Goal: Information Seeking & Learning: Learn about a topic

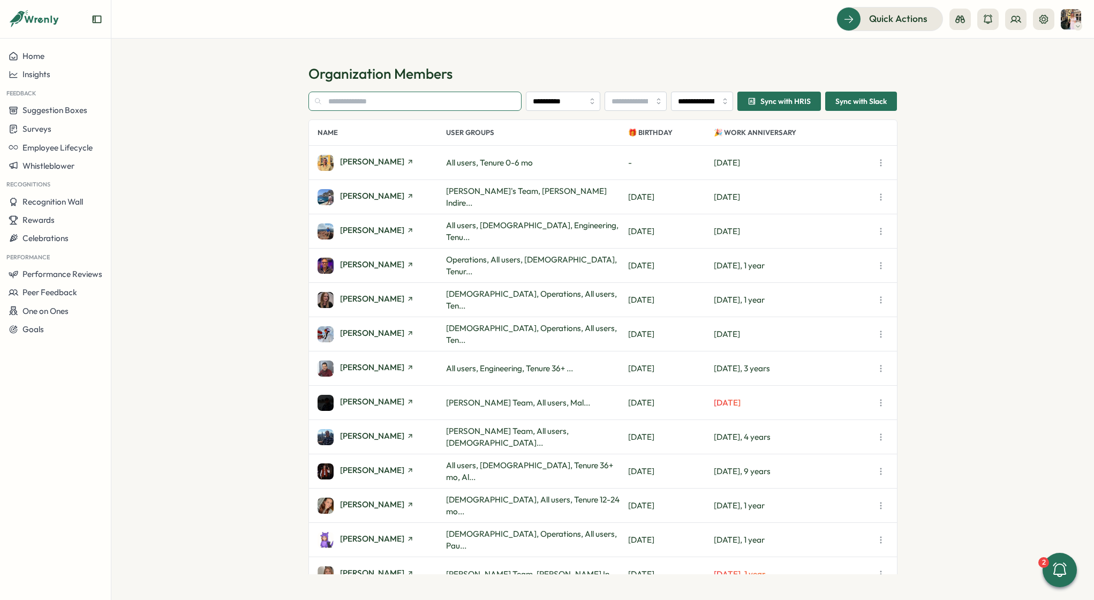
click at [365, 104] on input "text" at bounding box center [415, 101] width 214 height 19
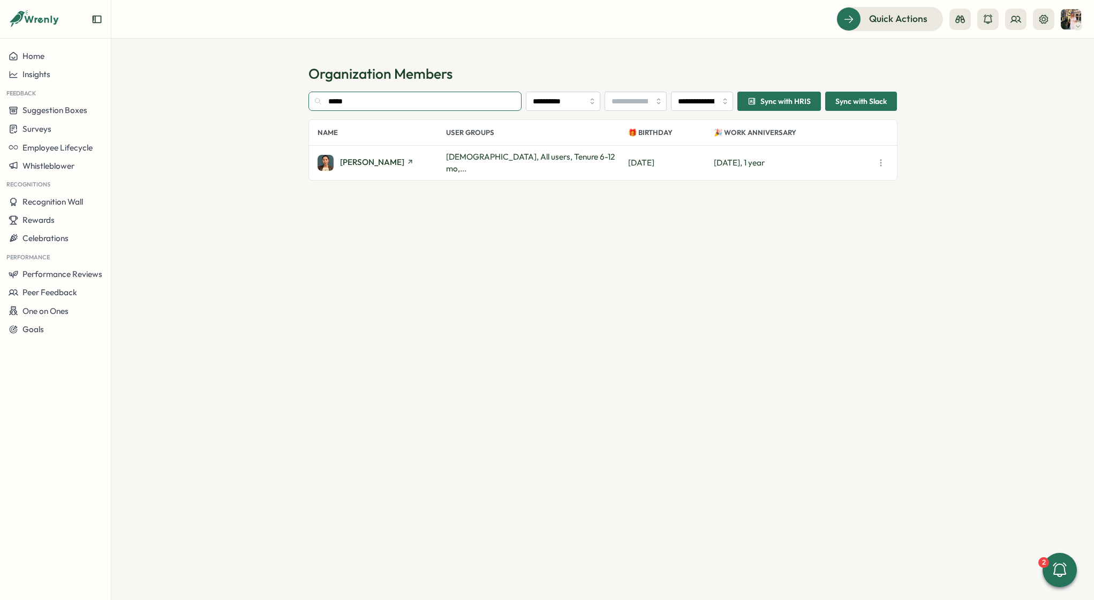
drag, startPoint x: 360, startPoint y: 94, endPoint x: 377, endPoint y: 103, distance: 18.9
click at [377, 103] on input "*****" at bounding box center [415, 101] width 214 height 19
type input "****"
click at [368, 162] on span "[PERSON_NAME]" at bounding box center [372, 162] width 64 height 8
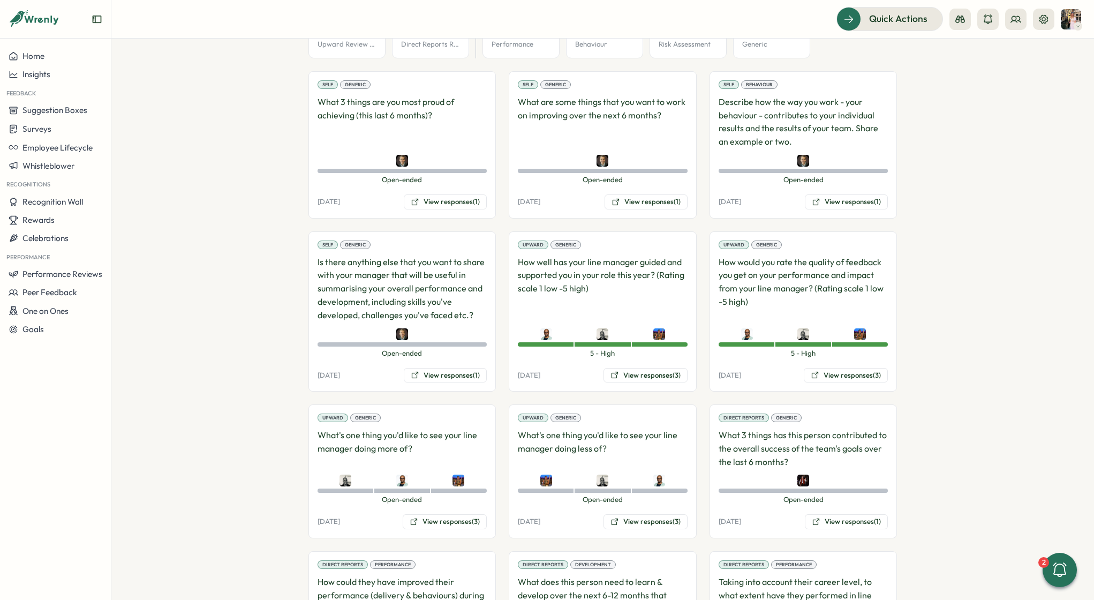
scroll to position [645, 0]
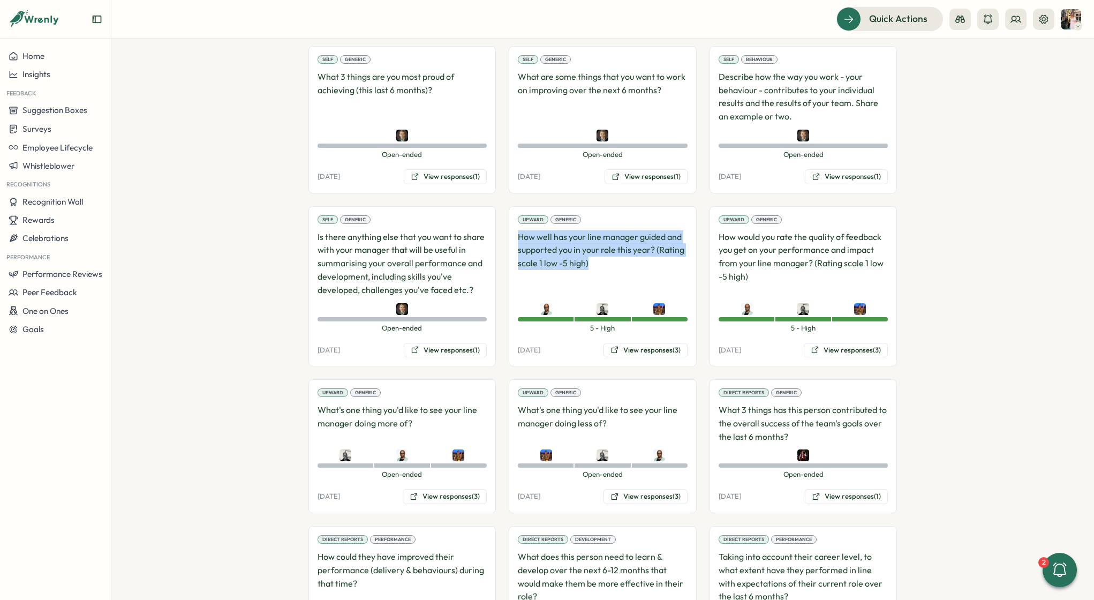
drag, startPoint x: 588, startPoint y: 235, endPoint x: 517, endPoint y: 207, distance: 75.5
click at [518, 230] on p "How well has your line manager guided and supported you in your role this year?…" at bounding box center [603, 263] width 170 height 66
copy p "How well has your line manager guided and supported you in your role this year?…"
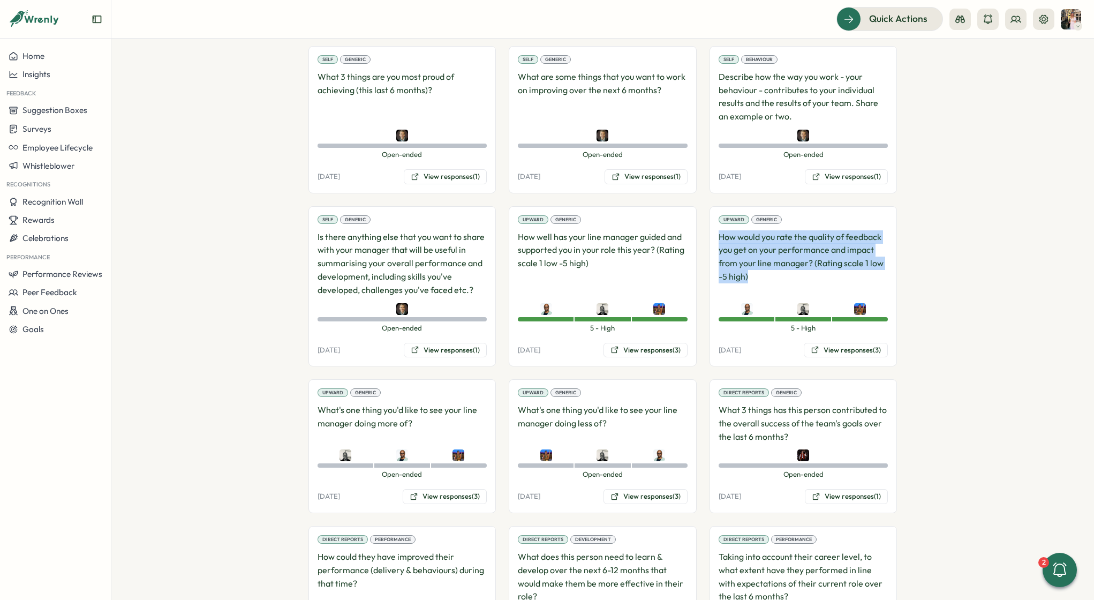
drag, startPoint x: 760, startPoint y: 245, endPoint x: 708, endPoint y: 211, distance: 62.4
click at [710, 211] on div "Upward Generic How would you rate the quality of feedback you get on your perfo…" at bounding box center [804, 286] width 188 height 161
copy p "How would you rate the quality of feedback you get on your performance and impa…"
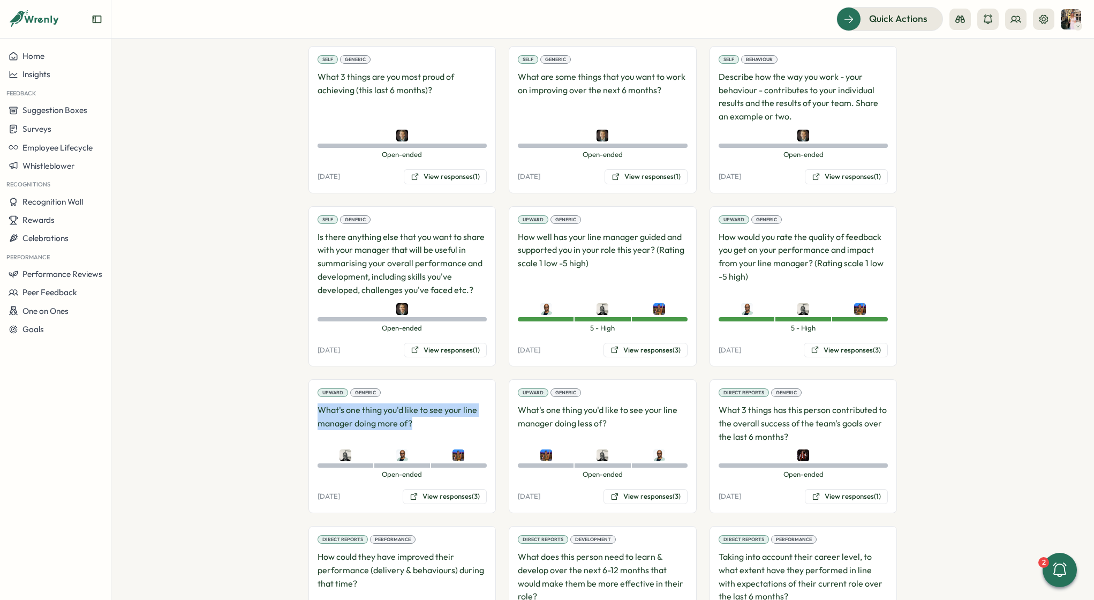
drag, startPoint x: 414, startPoint y: 395, endPoint x: 312, endPoint y: 380, distance: 102.9
click at [312, 380] on div "Upward Generic What's one thing you'd like to see your line manager doing more …" at bounding box center [402, 446] width 188 height 134
copy p "What's one thing you'd like to see your line manager doing more of?"
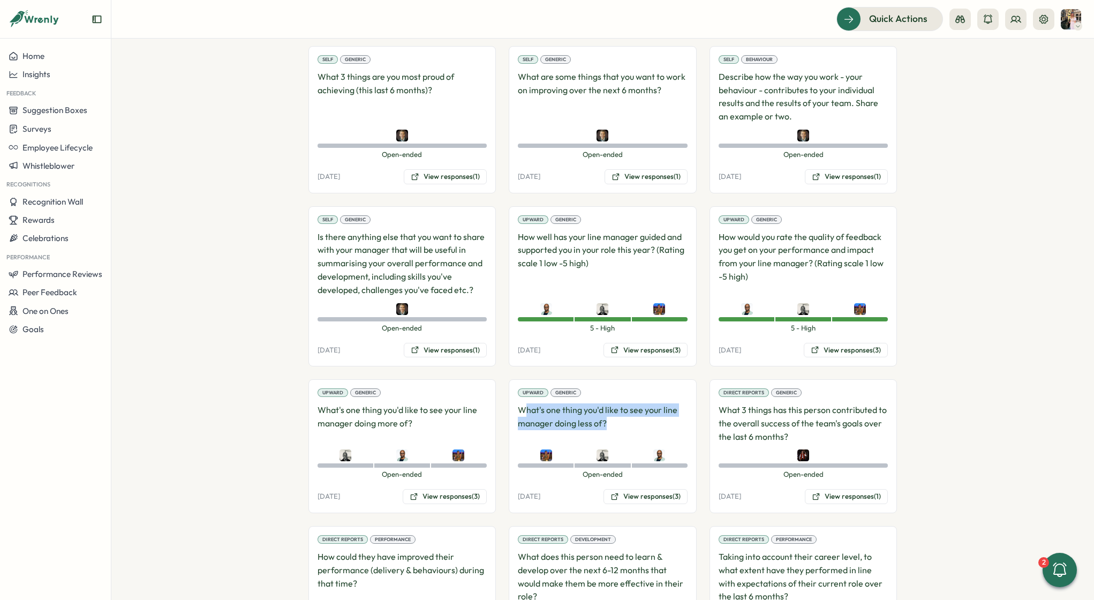
drag, startPoint x: 616, startPoint y: 393, endPoint x: 521, endPoint y: 380, distance: 96.2
click at [521, 403] on p "What's one thing you'd like to see your line manager doing less of?" at bounding box center [603, 423] width 170 height 40
drag, startPoint x: 515, startPoint y: 380, endPoint x: 620, endPoint y: 390, distance: 105.5
click at [620, 392] on div "Upward Generic What's one thing you'd like to see your line manager doing less …" at bounding box center [603, 446] width 188 height 134
copy p "What's one thing you'd like to see your line manager doing less of?"
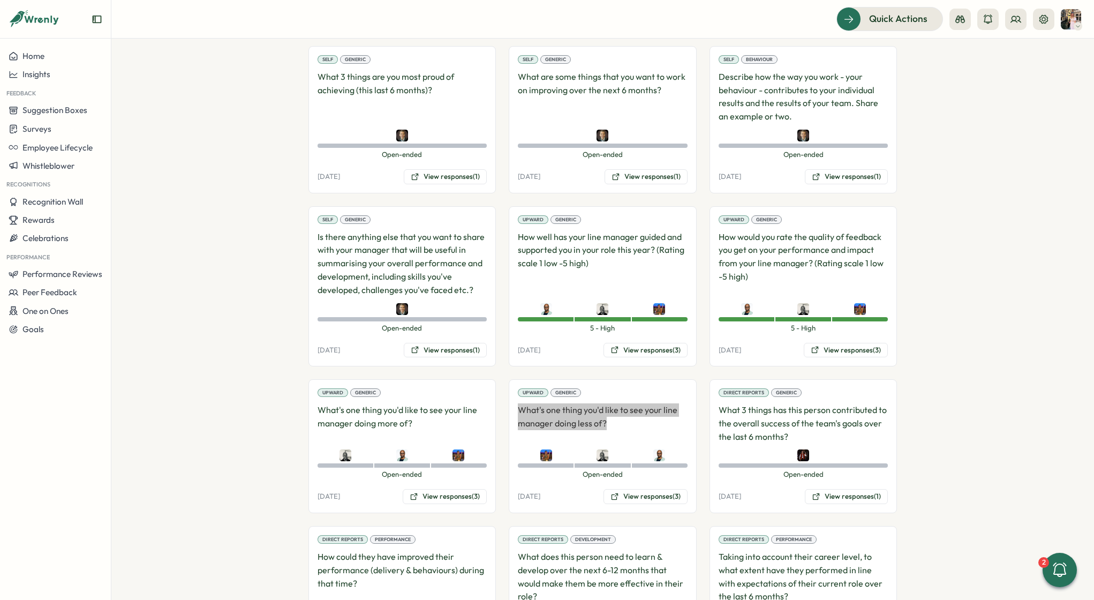
scroll to position [639, 0]
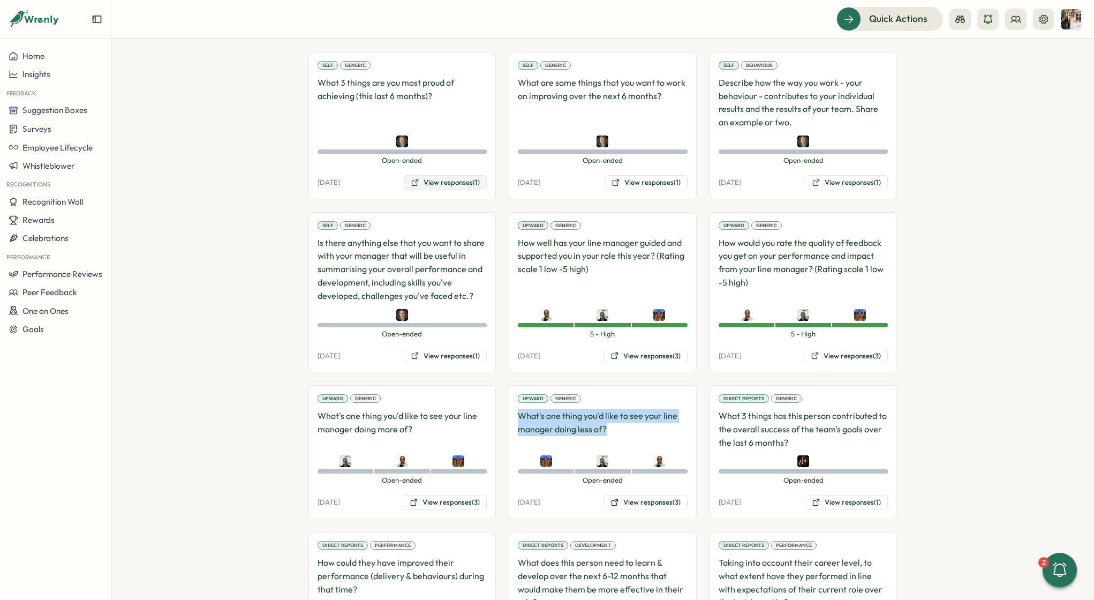
click at [444, 175] on button "View responses (1)" at bounding box center [445, 182] width 83 height 15
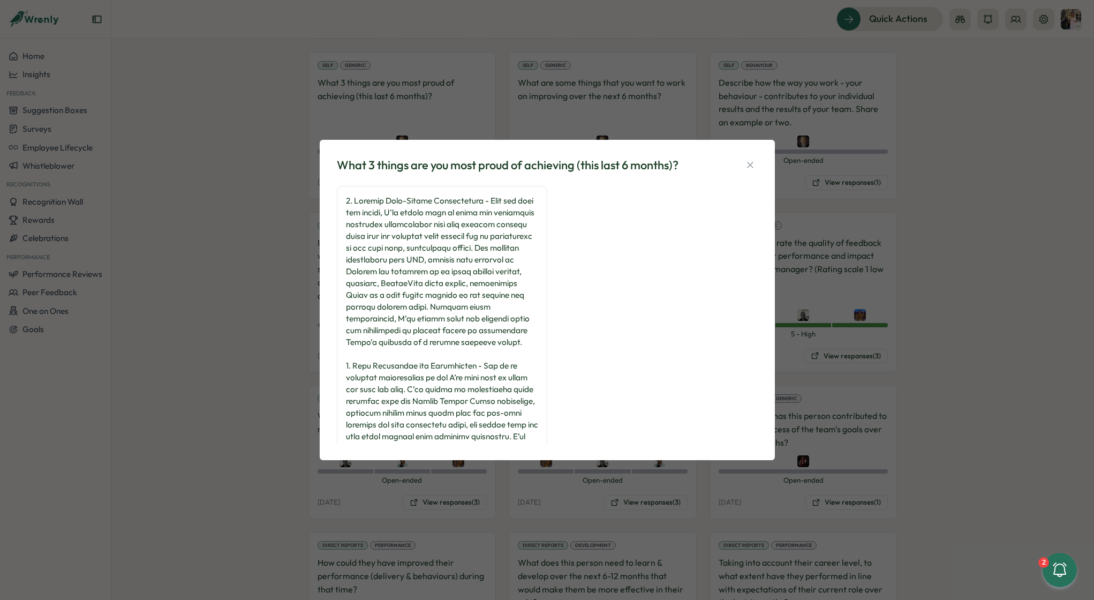
drag, startPoint x: 347, startPoint y: 202, endPoint x: 415, endPoint y: 277, distance: 101.6
click at [416, 280] on div at bounding box center [442, 448] width 192 height 507
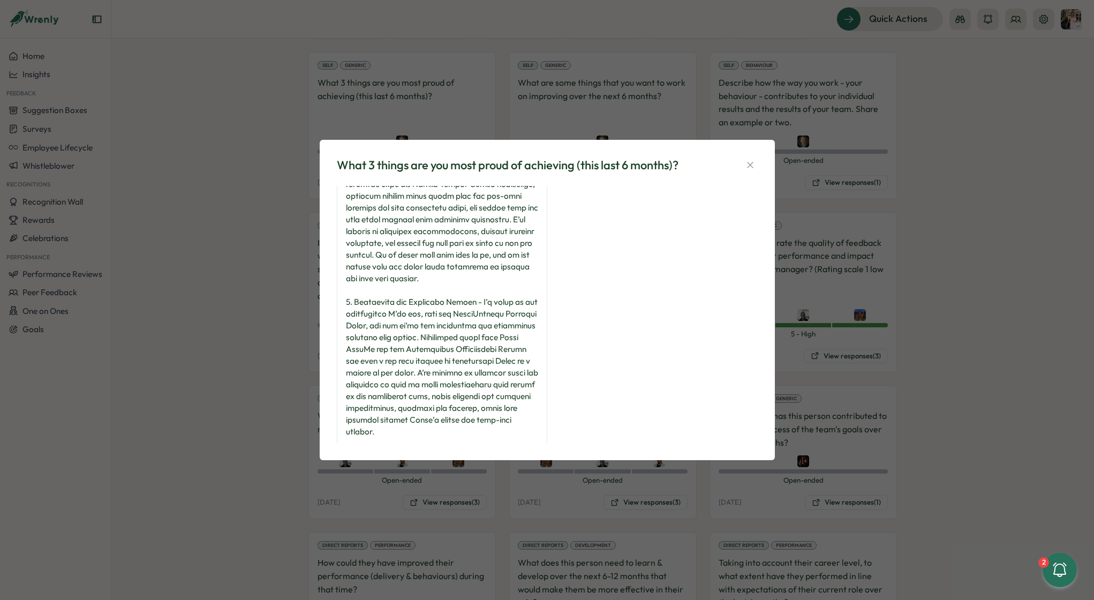
scroll to position [298, 0]
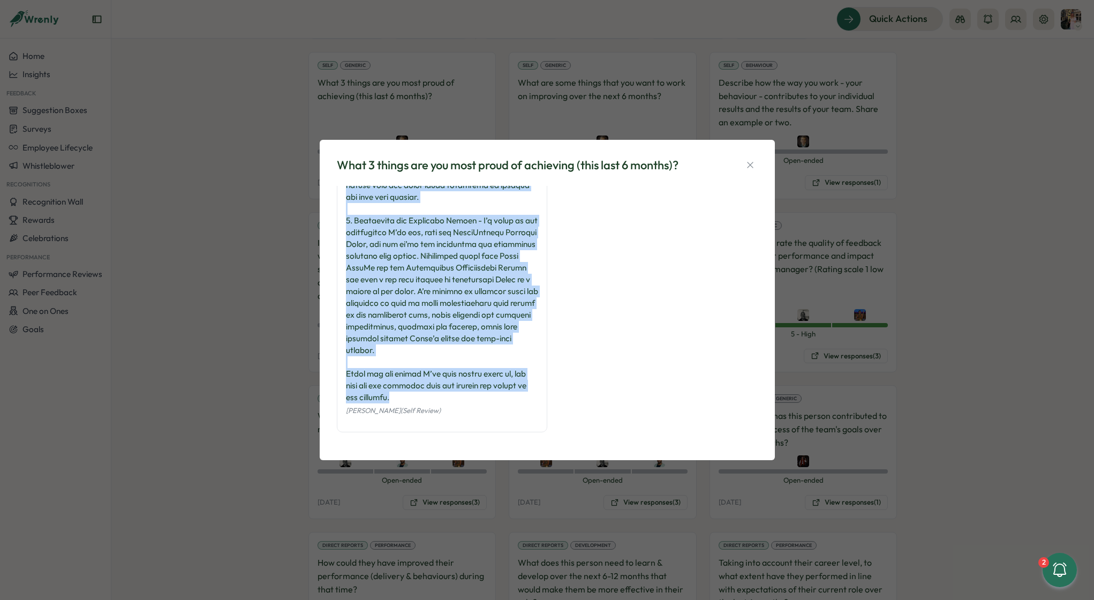
drag, startPoint x: 345, startPoint y: 200, endPoint x: 418, endPoint y: 396, distance: 208.4
click at [418, 396] on div at bounding box center [442, 150] width 192 height 507
copy div "1. Driving High-Impact Partnerships - Over the last six months, I’ve worked har…"
click at [751, 161] on icon "button" at bounding box center [750, 165] width 11 height 11
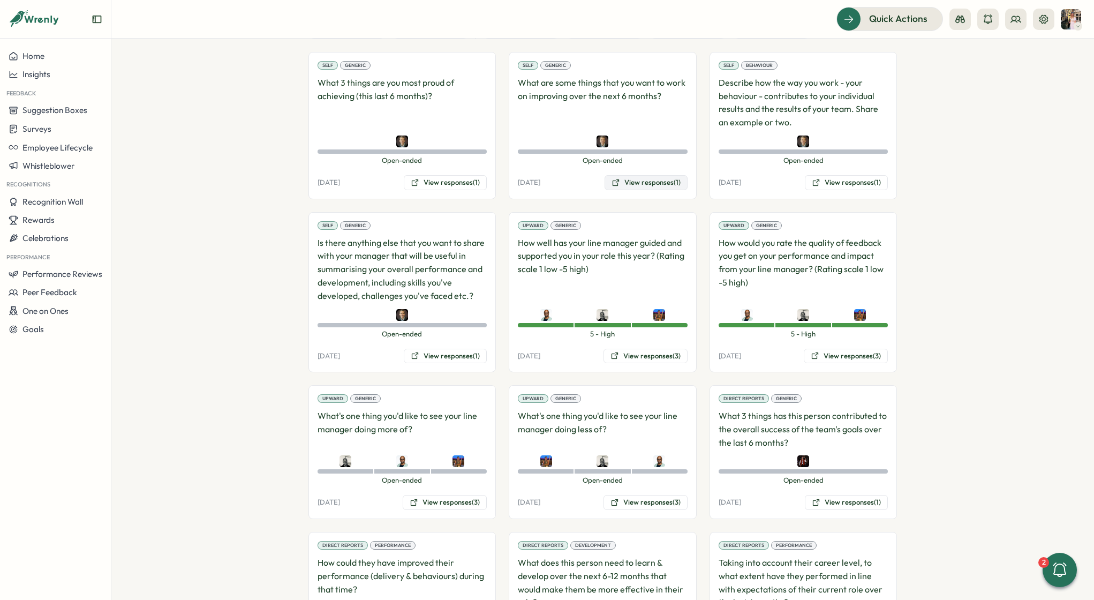
click at [642, 175] on button "View responses (1)" at bounding box center [646, 182] width 83 height 15
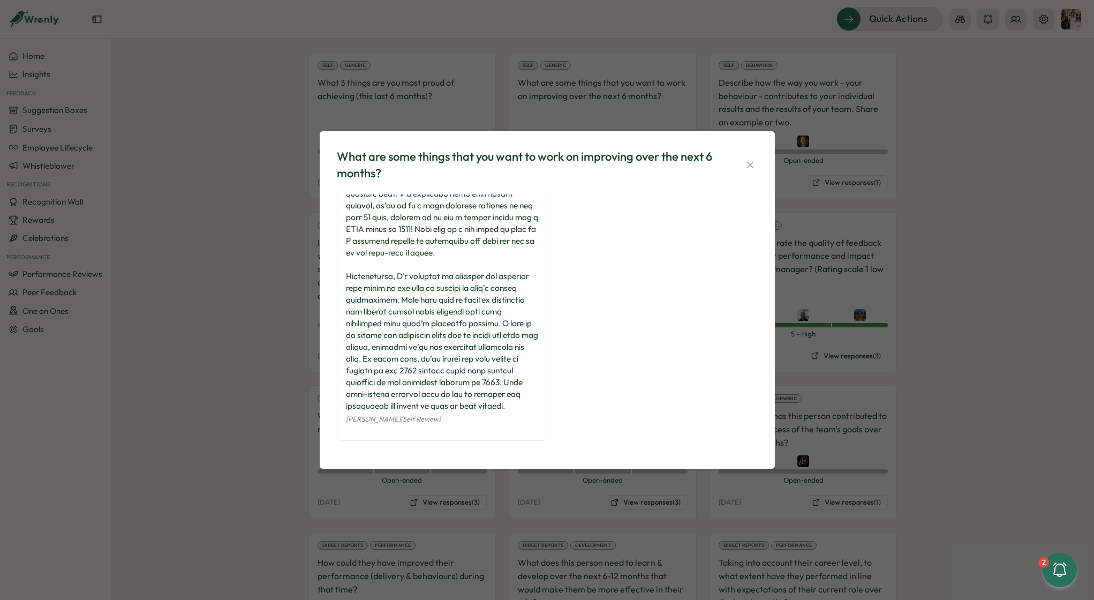
scroll to position [98, 0]
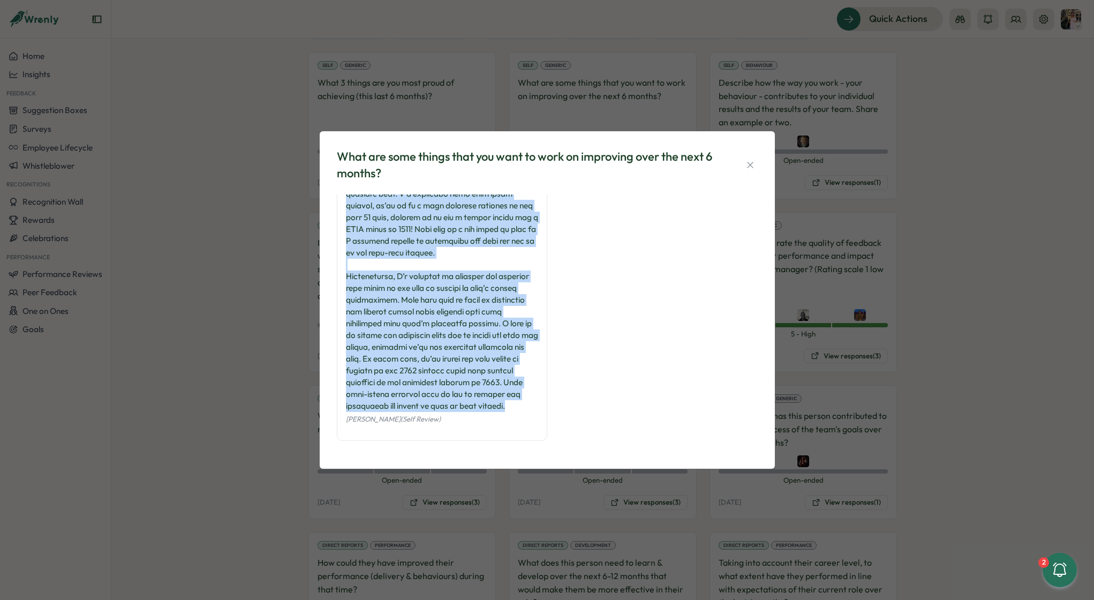
drag, startPoint x: 346, startPoint y: 207, endPoint x: 475, endPoint y: 402, distance: 233.4
click at [475, 402] on div at bounding box center [442, 264] width 192 height 295
copy div "One area I’m focused on improving is building out our business development team…"
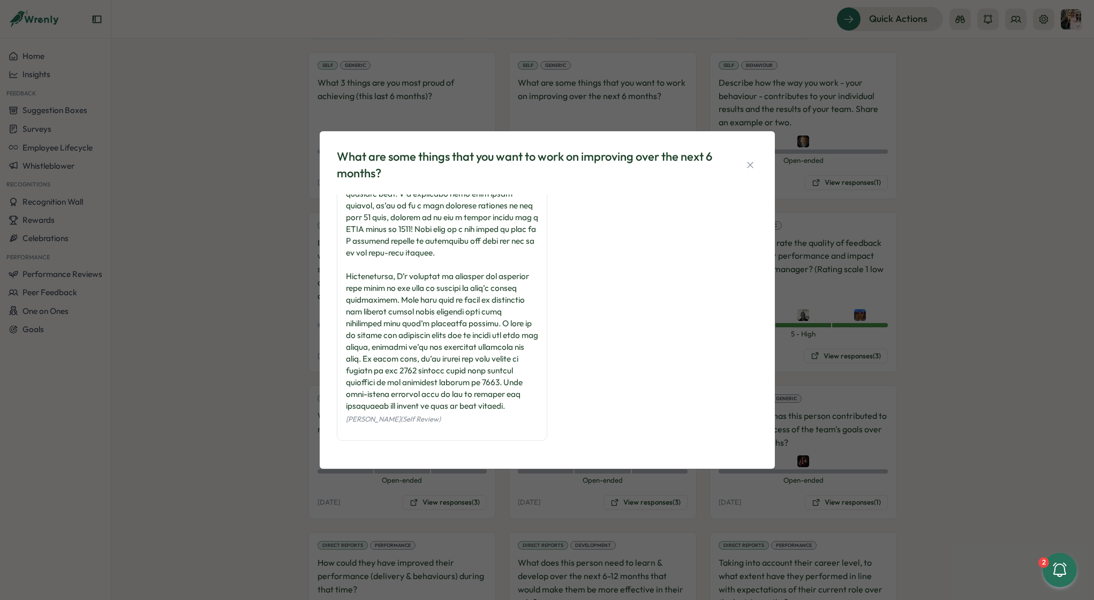
click at [881, 131] on div "What are some things that you want to work on improving over the next 6 months?…" at bounding box center [547, 300] width 1094 height 600
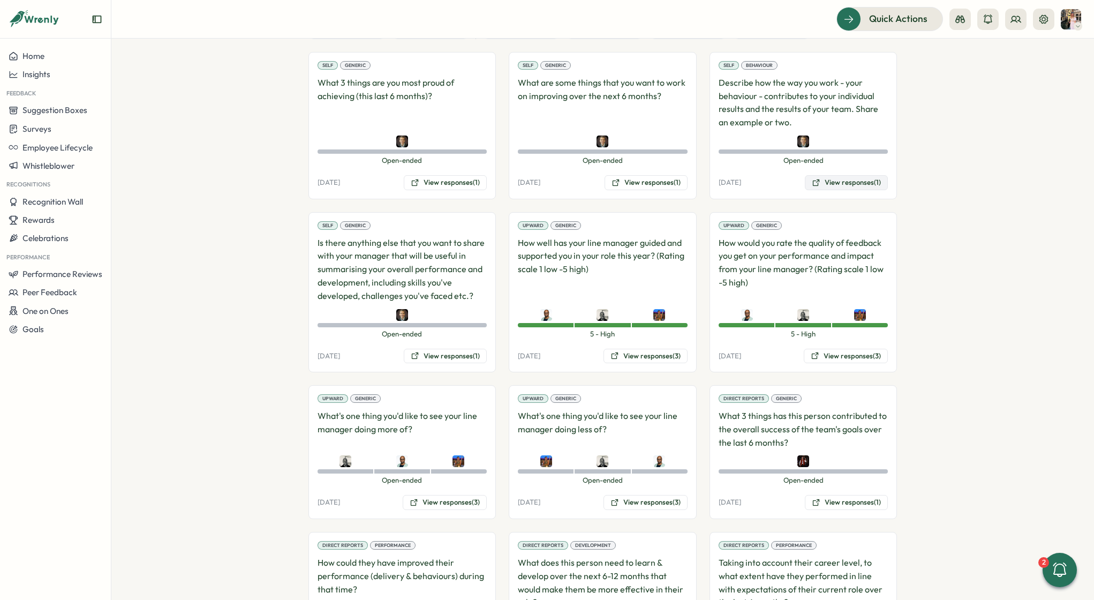
click at [843, 175] on button "View responses (1)" at bounding box center [846, 182] width 83 height 15
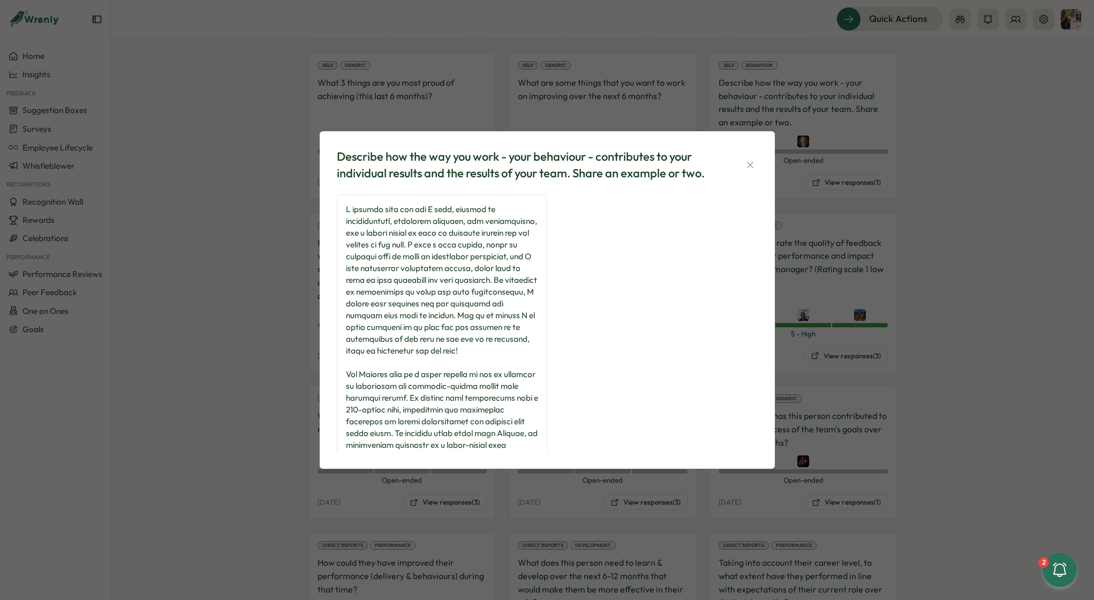
click at [254, 232] on div "Describe how the way you work - your behaviour - contributes to your individual…" at bounding box center [547, 300] width 1094 height 600
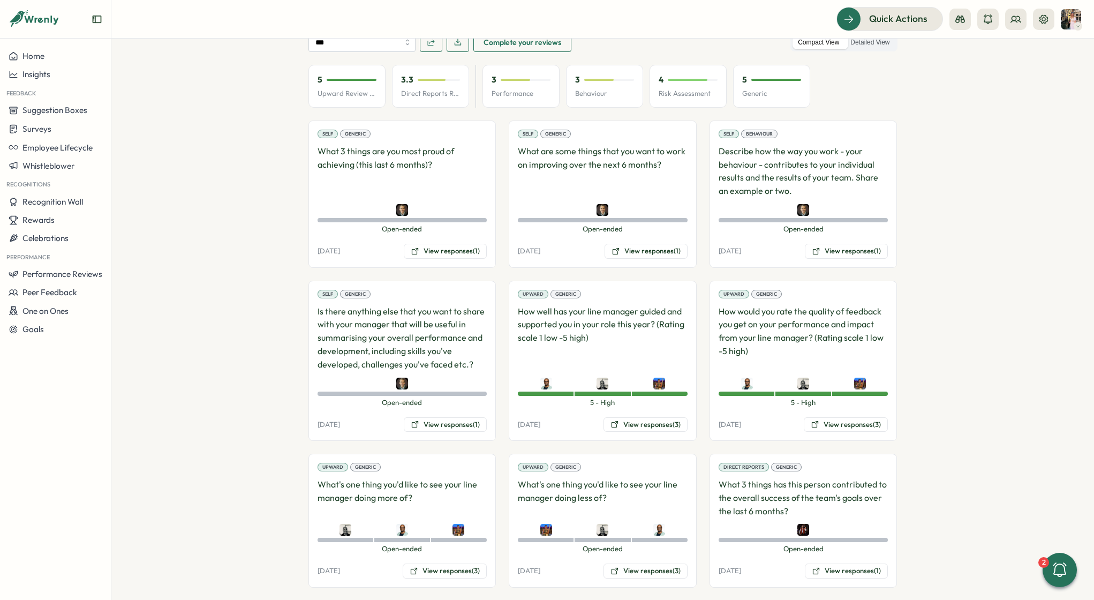
scroll to position [569, 0]
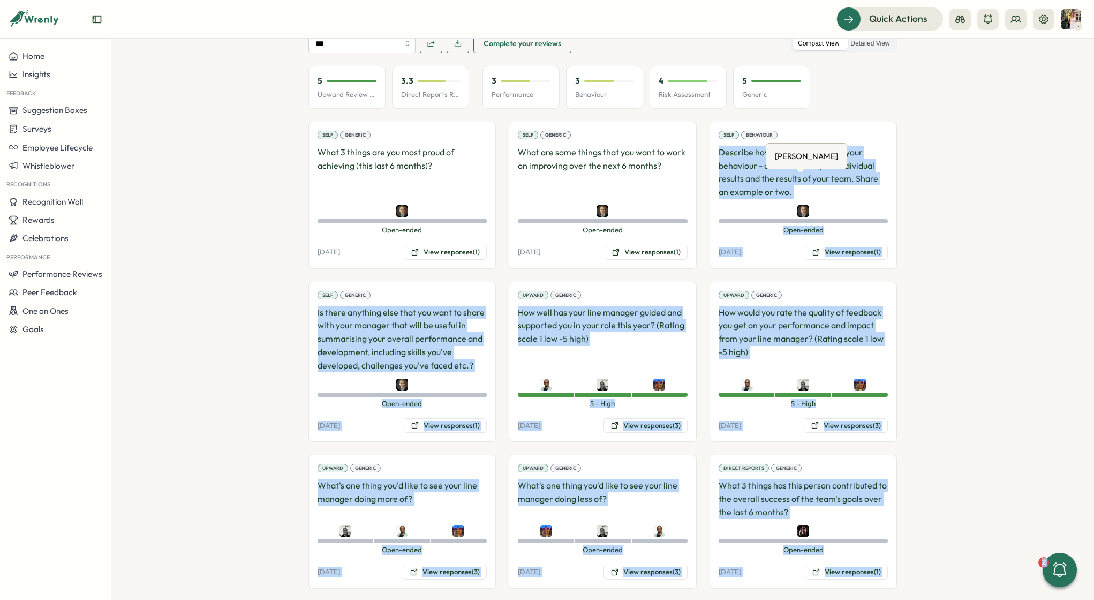
drag, startPoint x: 717, startPoint y: 120, endPoint x: 748, endPoint y: 137, distance: 35.7
click at [755, 146] on p "Describe how the way you work - your behaviour - contributes to your individual…" at bounding box center [804, 172] width 170 height 53
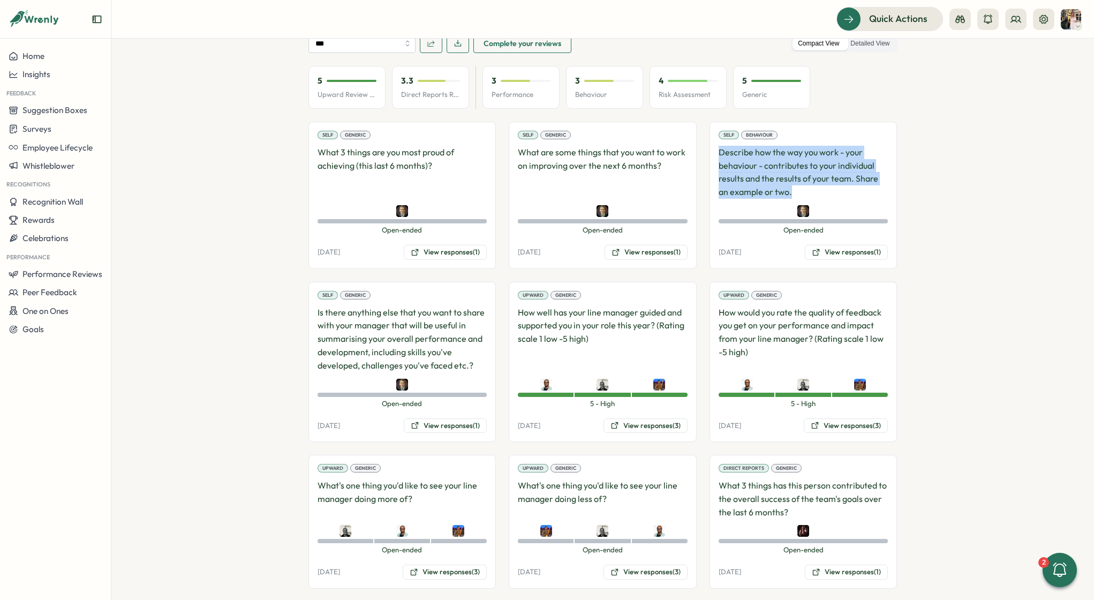
drag, startPoint x: 792, startPoint y: 163, endPoint x: 716, endPoint y: 118, distance: 87.6
click at [719, 146] on p "Describe how the way you work - your behaviour - contributes to your individual…" at bounding box center [804, 172] width 170 height 53
copy p "Describe how the way you work - your behaviour - contributes to your individual…"
click at [831, 245] on button "View responses (1)" at bounding box center [846, 252] width 83 height 15
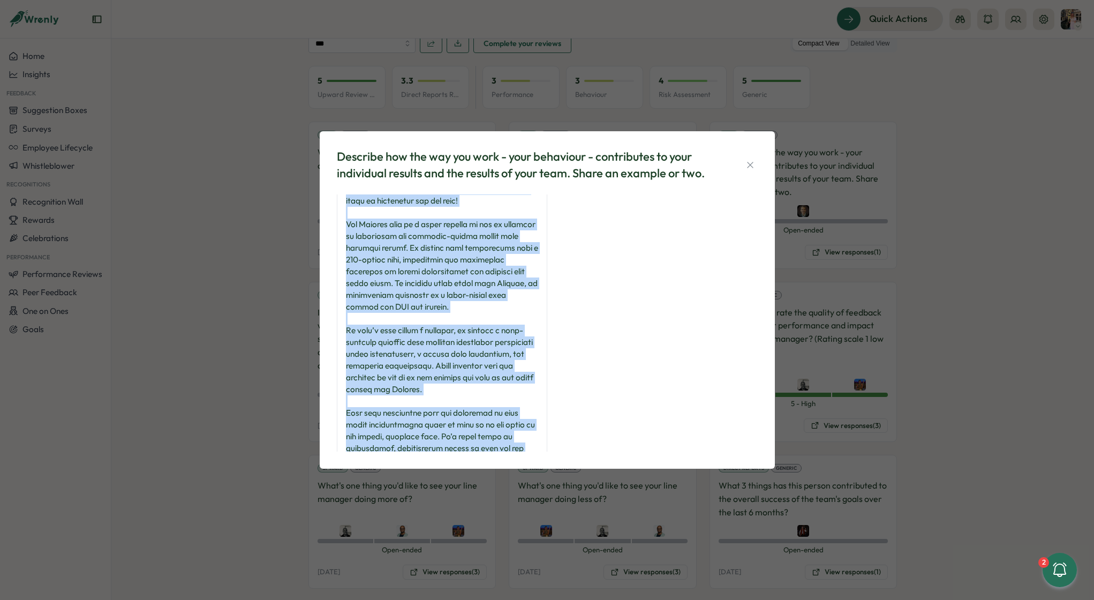
scroll to position [251, 0]
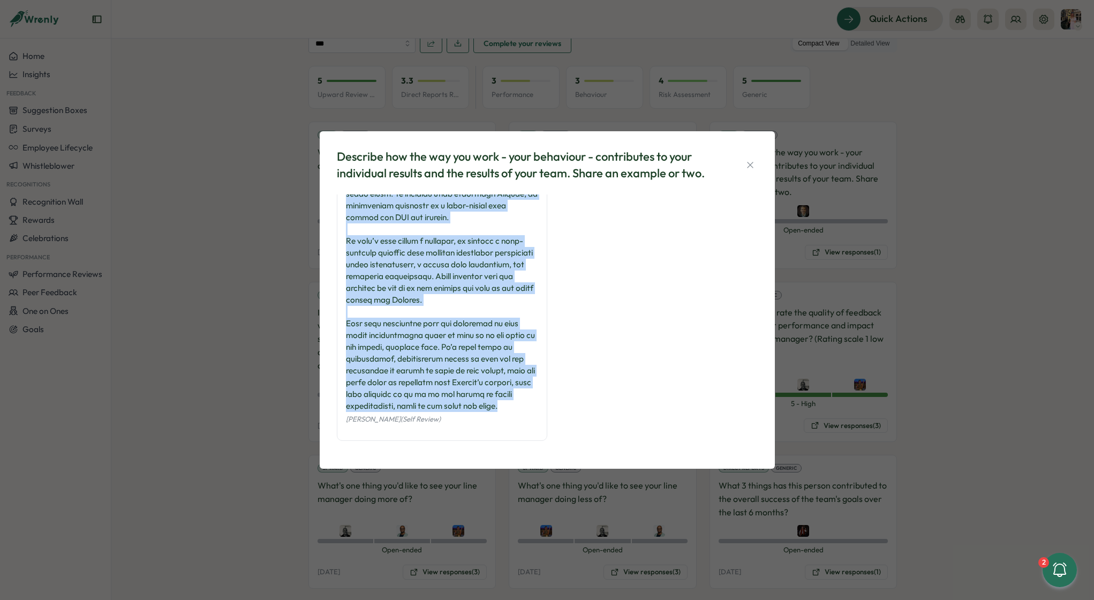
drag, startPoint x: 347, startPoint y: 210, endPoint x: 546, endPoint y: 403, distance: 277.6
click at [546, 405] on div "Bill Warshauer (Self Review)" at bounding box center [547, 203] width 421 height 496
copy div "I believe that the way I work, focused on collaboration, proactive planning, an…"
click at [748, 161] on icon "button" at bounding box center [750, 165] width 11 height 11
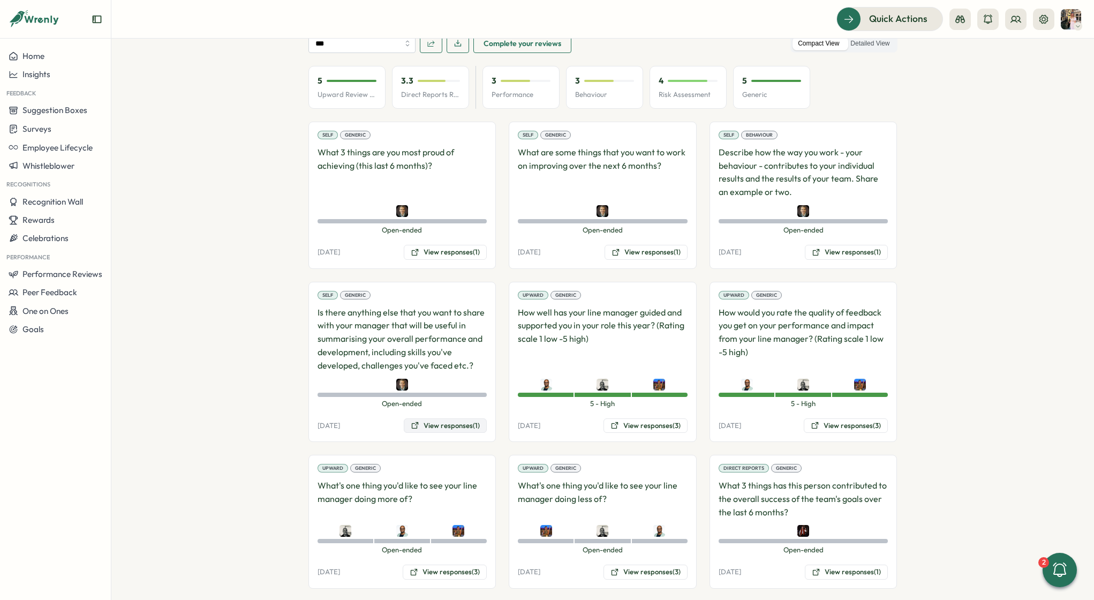
click at [440, 418] on button "View responses (1)" at bounding box center [445, 425] width 83 height 15
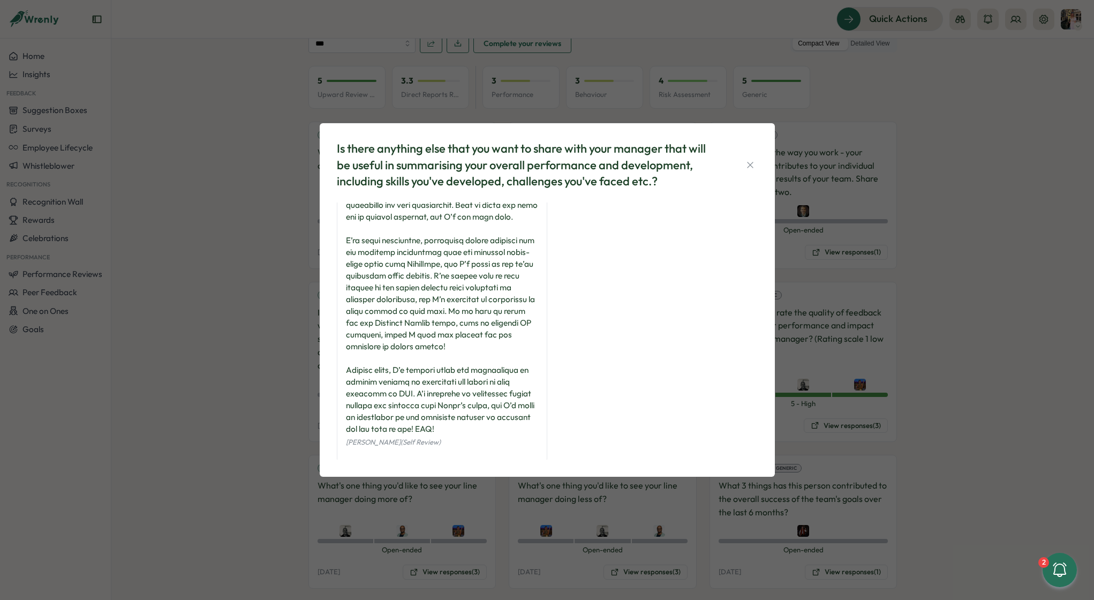
scroll to position [110, 0]
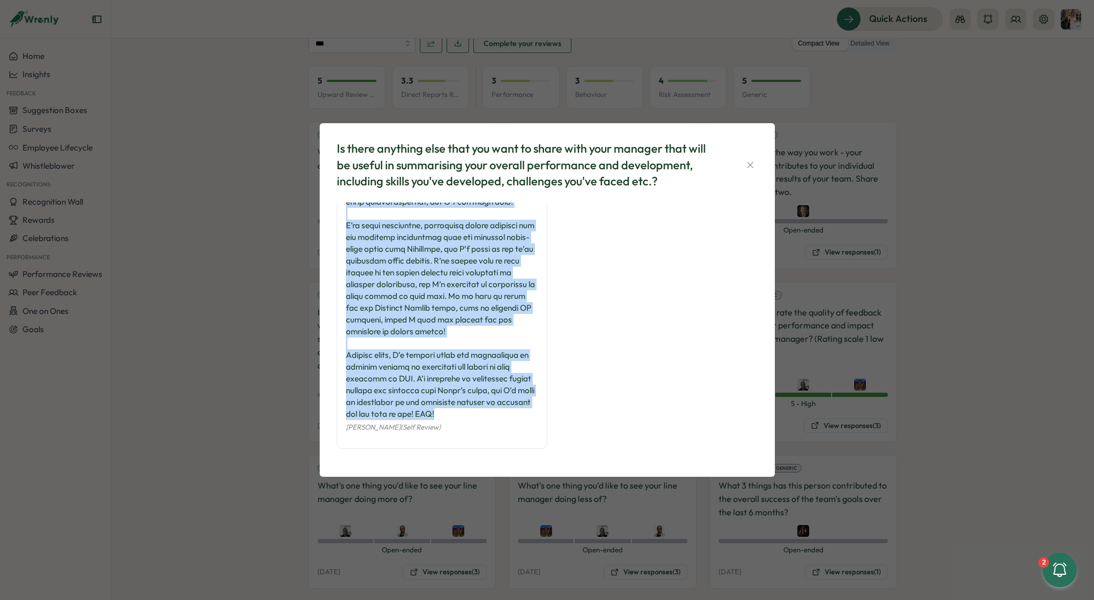
drag, startPoint x: 348, startPoint y: 216, endPoint x: 508, endPoint y: 414, distance: 254.8
click at [508, 414] on div at bounding box center [442, 267] width 192 height 306
copy div "As I shared before, I’m incredibly grateful for the opportunity to contribute t…"
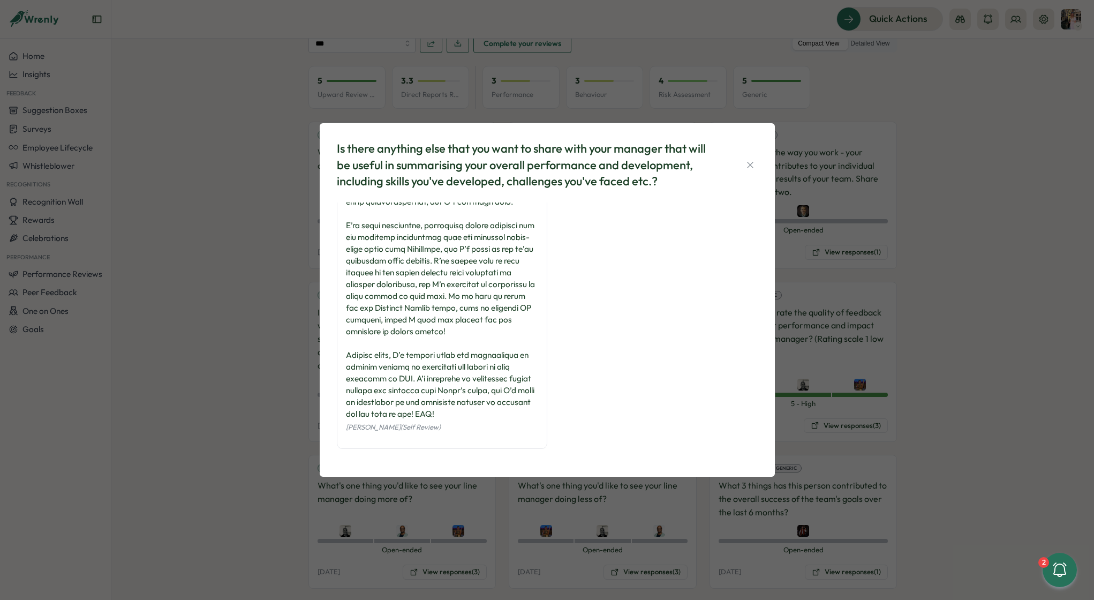
click at [244, 110] on div "Is there anything else that you want to share with your manager that will be us…" at bounding box center [547, 300] width 1094 height 600
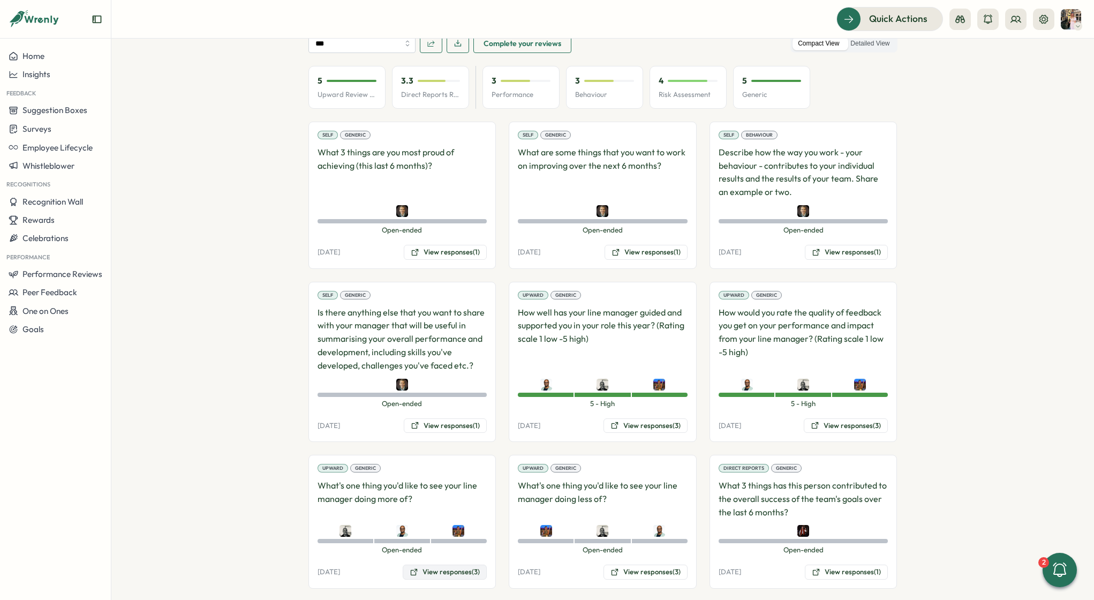
click at [452, 565] on button "View responses (3)" at bounding box center [445, 572] width 84 height 15
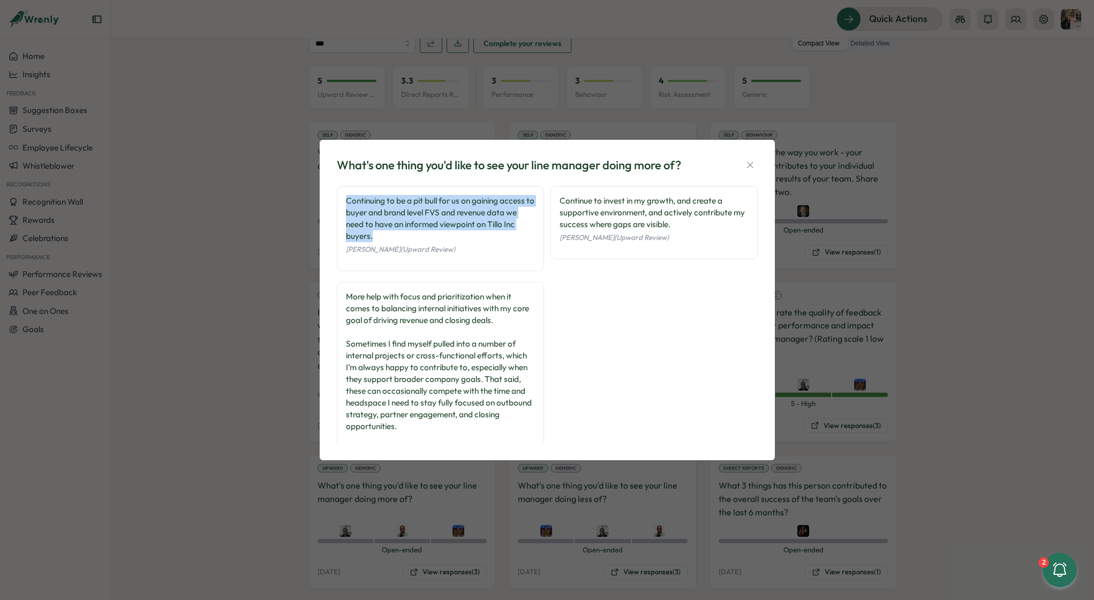
drag, startPoint x: 392, startPoint y: 231, endPoint x: 345, endPoint y: 198, distance: 57.2
click at [346, 198] on div "Continuing to be a pit bull for us on gaining access to buyer and brand level F…" at bounding box center [440, 218] width 189 height 47
copy div "Continuing to be a pit bull for us on gaining access to buyer and brand level F…"
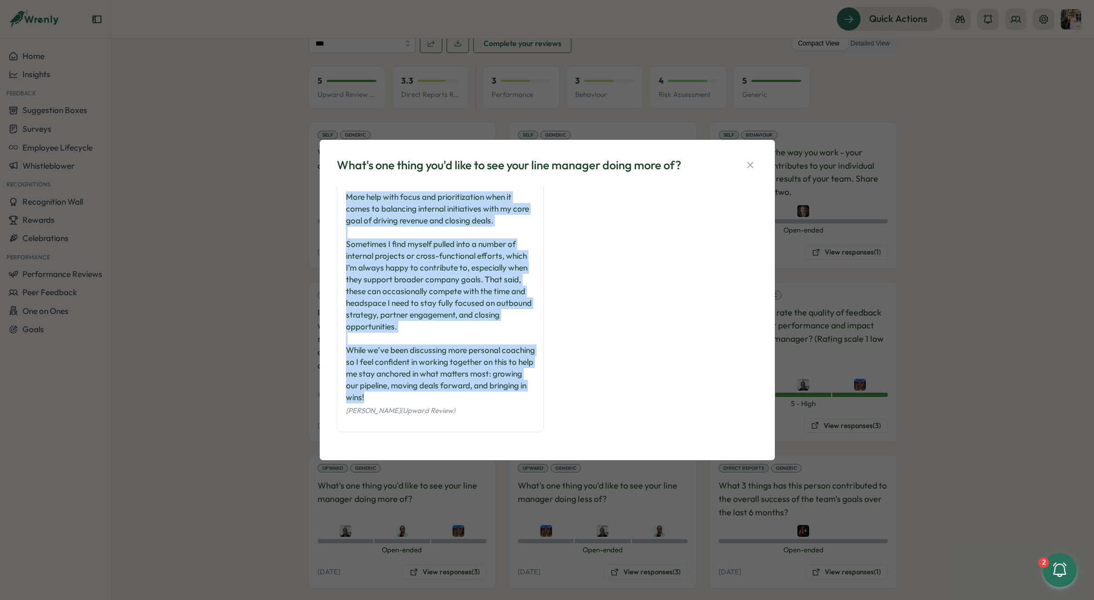
drag, startPoint x: 423, startPoint y: 401, endPoint x: 347, endPoint y: 198, distance: 216.3
click at [347, 198] on div "More help with focus and prioritization when it comes to balancing internal ini…" at bounding box center [440, 297] width 189 height 212
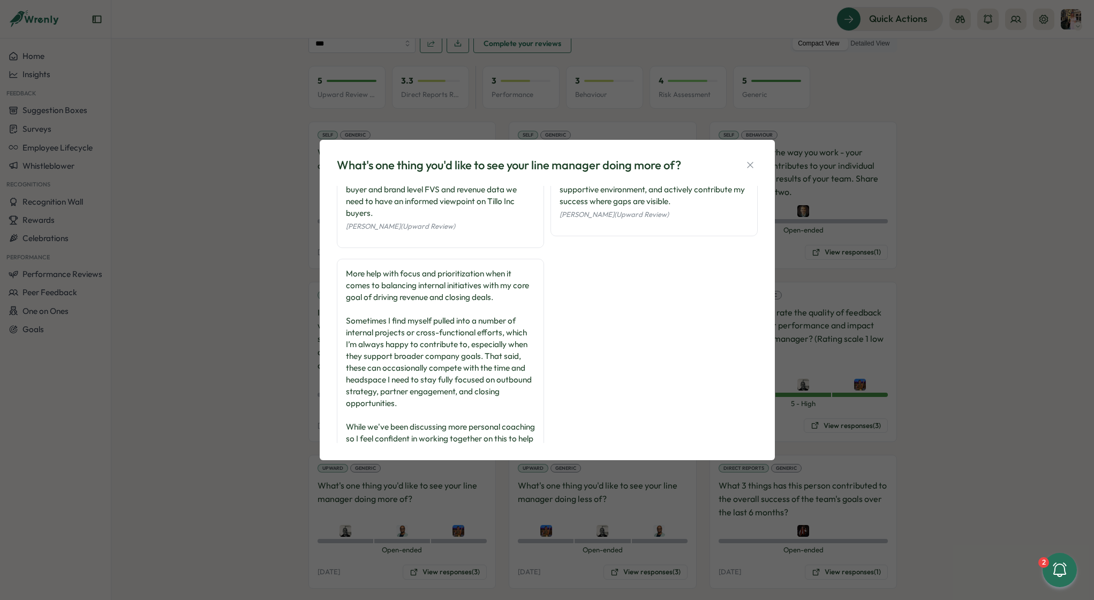
click at [841, 252] on div "What's one thing you'd like to see your line manager doing more of? Continuing …" at bounding box center [547, 300] width 1094 height 600
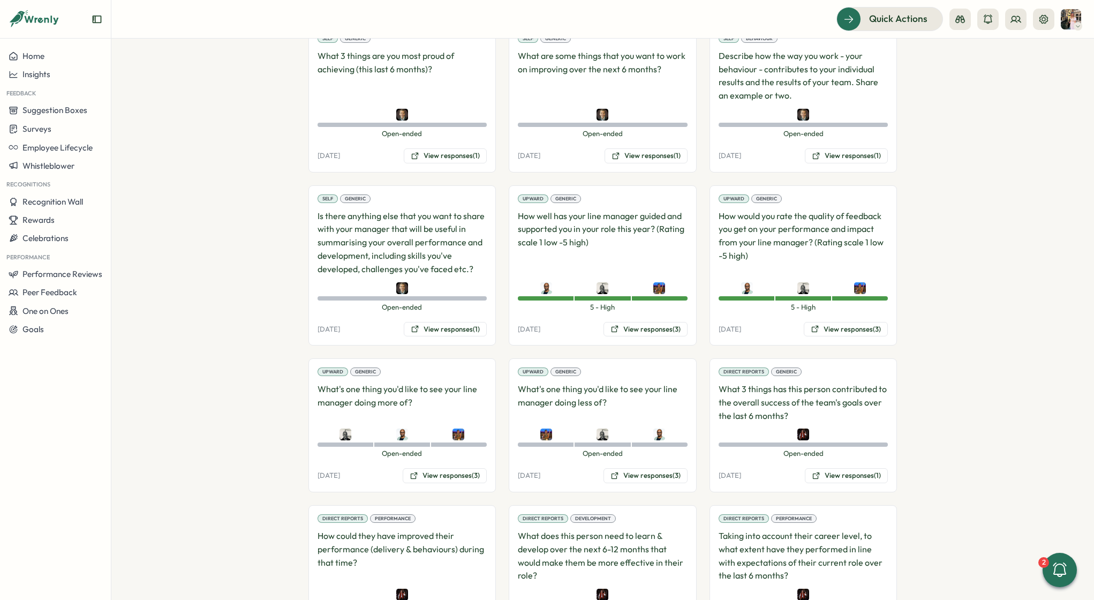
scroll to position [682, 0]
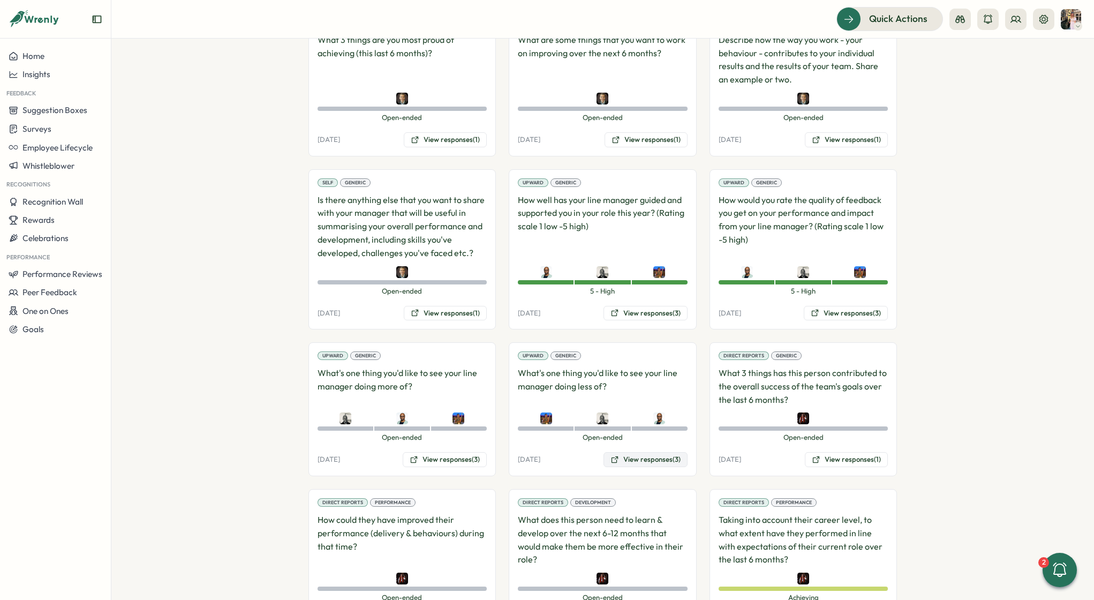
click at [635, 452] on button "View responses (3)" at bounding box center [646, 459] width 84 height 15
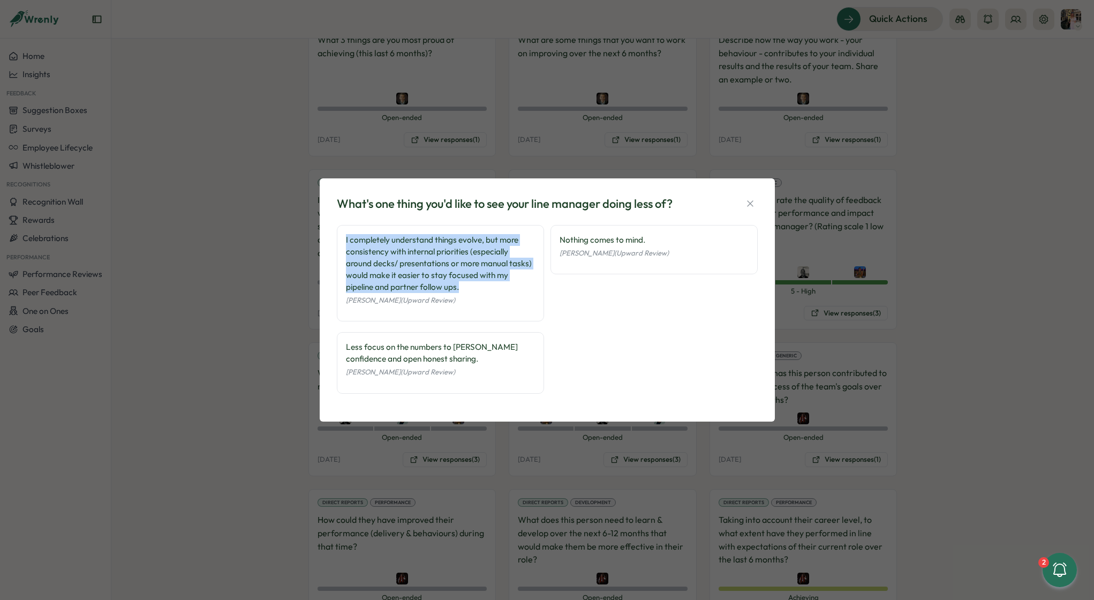
drag, startPoint x: 463, startPoint y: 289, endPoint x: 337, endPoint y: 232, distance: 138.8
click at [337, 232] on div "I completely understand things evolve, but more consistency with internal prior…" at bounding box center [440, 273] width 207 height 97
click at [748, 202] on icon "button" at bounding box center [750, 204] width 6 height 6
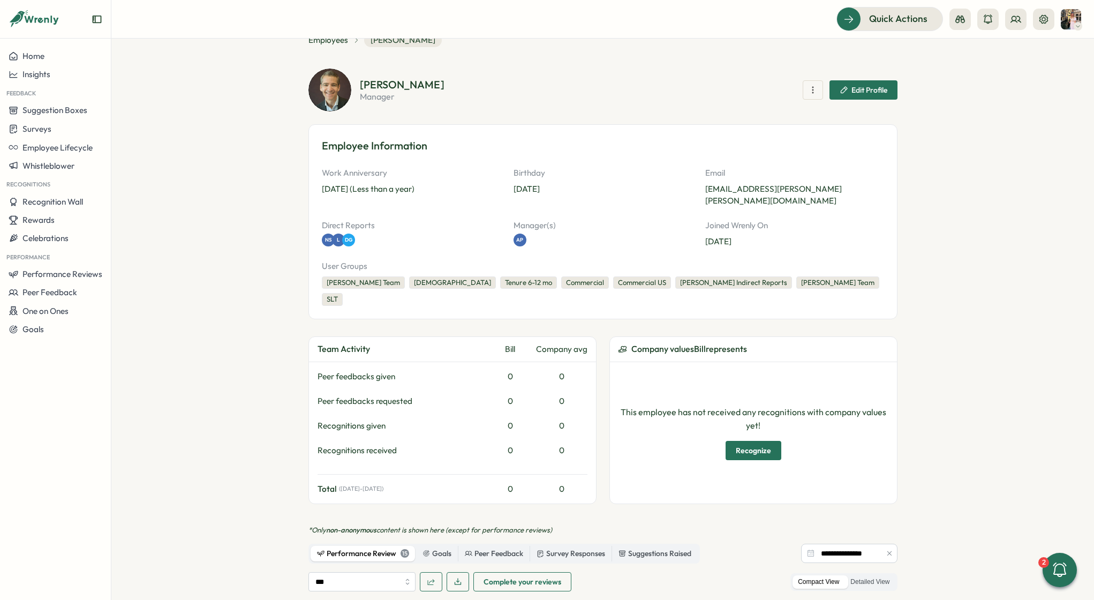
scroll to position [0, 0]
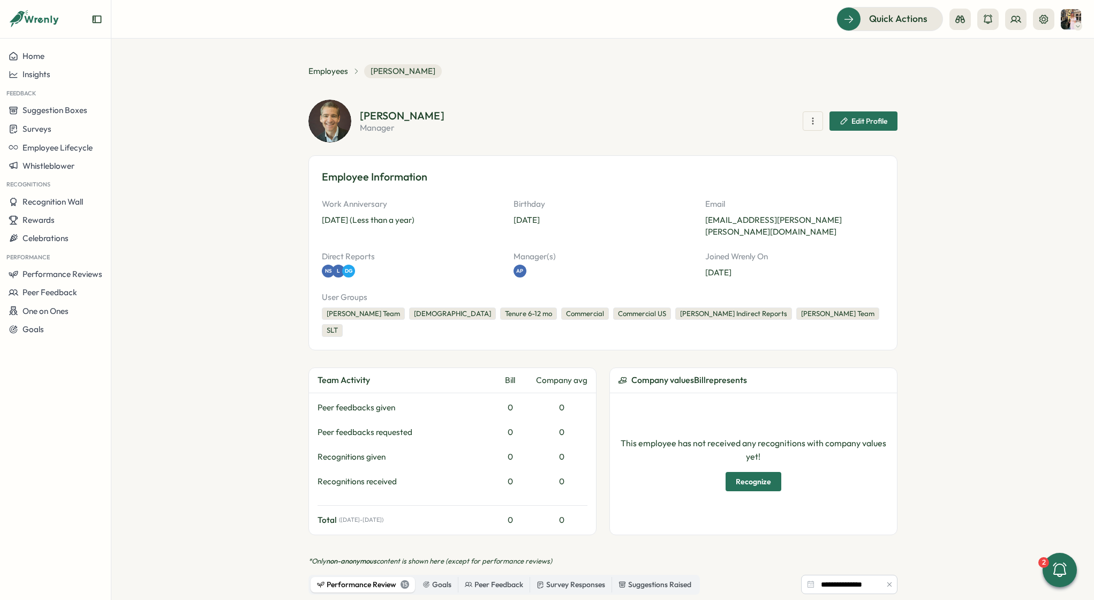
click at [322, 63] on section "**********" at bounding box center [602, 319] width 983 height 561
click at [322, 71] on span "Employees" at bounding box center [328, 71] width 40 height 12
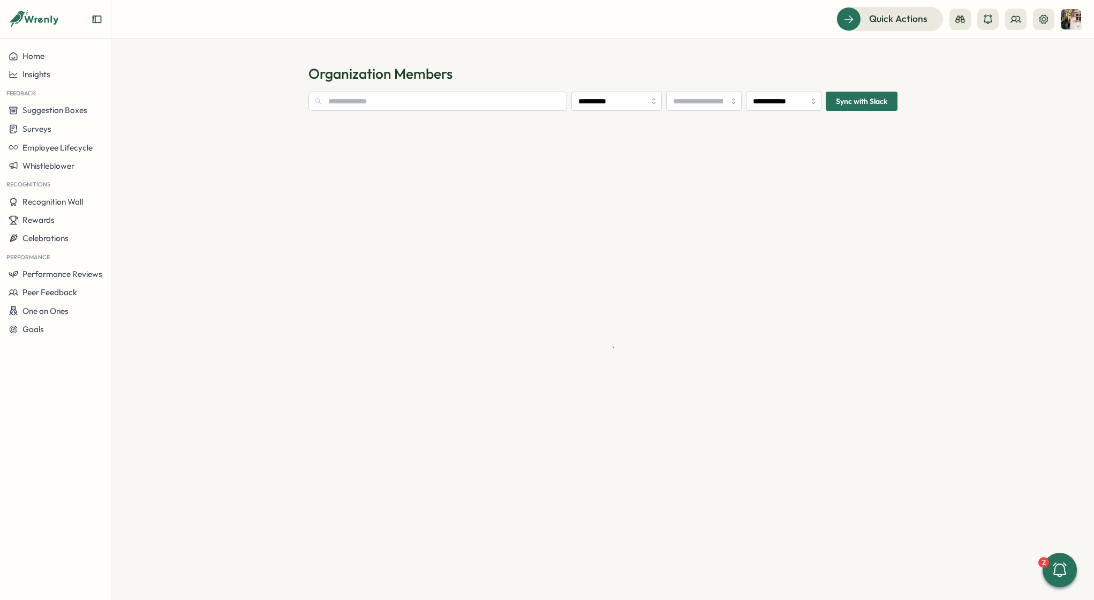
type input "**********"
click at [362, 112] on section "**********" at bounding box center [602, 333] width 589 height 483
click at [362, 103] on input "text" at bounding box center [415, 101] width 214 height 19
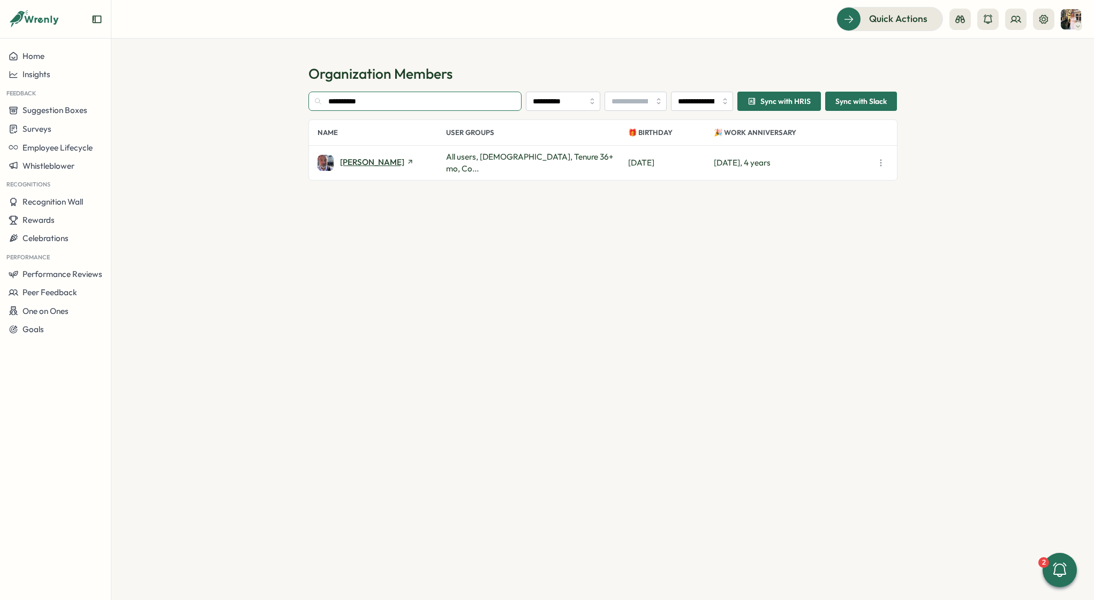
type input "**********"
click at [364, 158] on span "David Wall" at bounding box center [372, 162] width 64 height 8
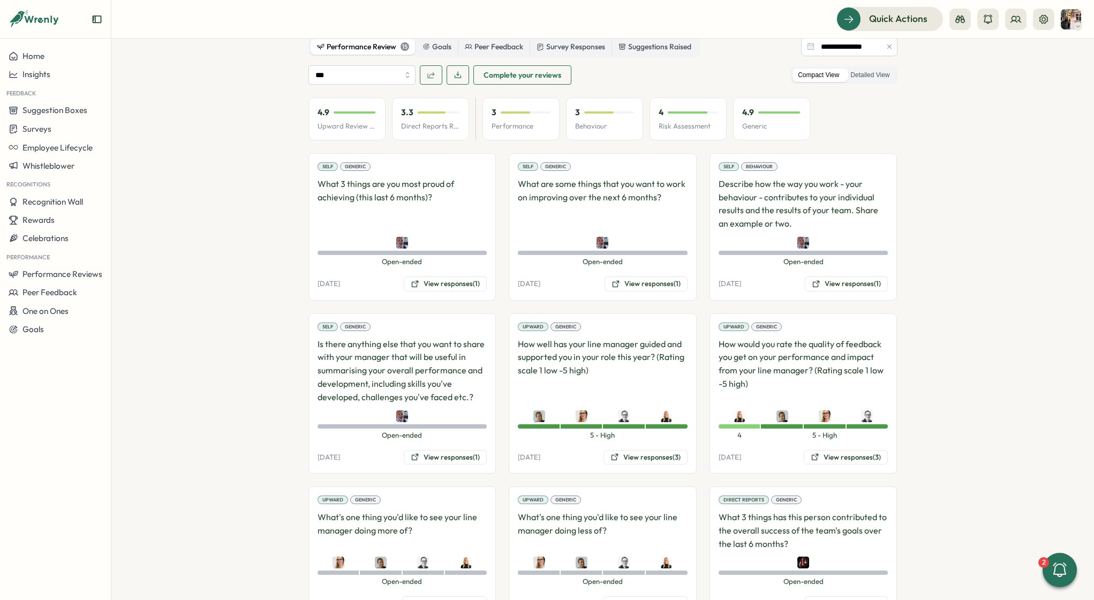
scroll to position [545, 0]
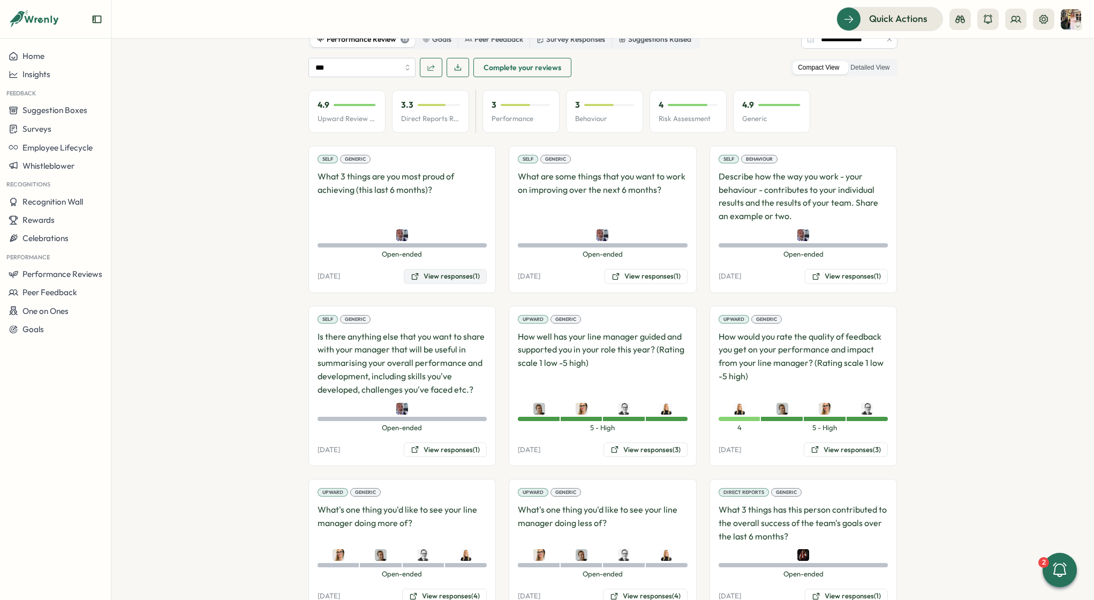
click at [432, 269] on button "View responses (1)" at bounding box center [445, 276] width 83 height 15
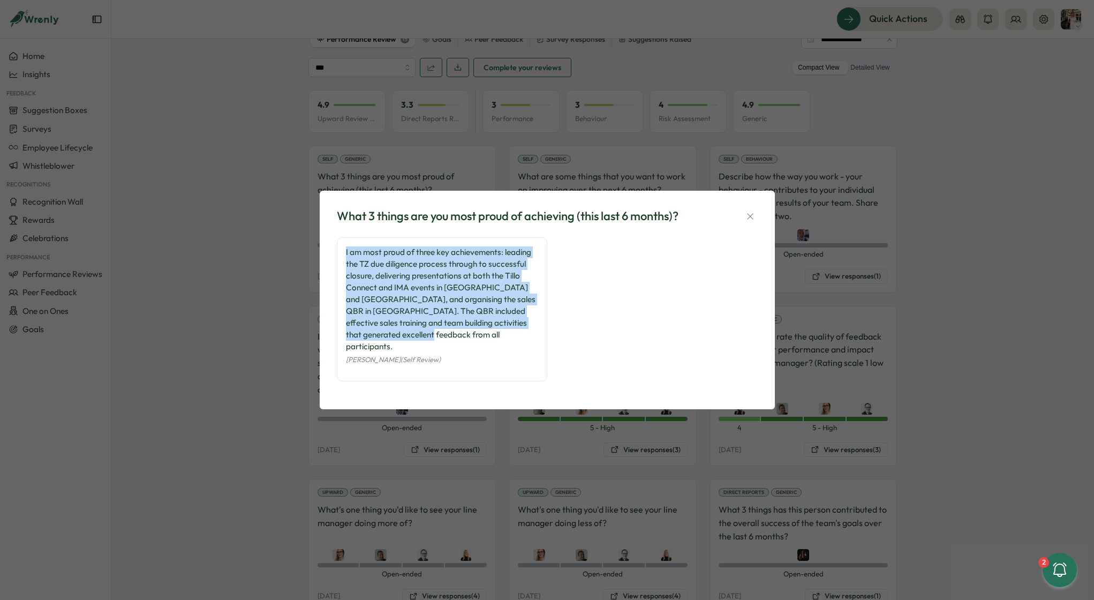
drag, startPoint x: 393, startPoint y: 343, endPoint x: 338, endPoint y: 258, distance: 101.5
click at [338, 258] on div "I am most proud of three key achievements: leading the TZ due diligence process…" at bounding box center [442, 309] width 210 height 144
click at [748, 222] on icon "button" at bounding box center [750, 216] width 11 height 11
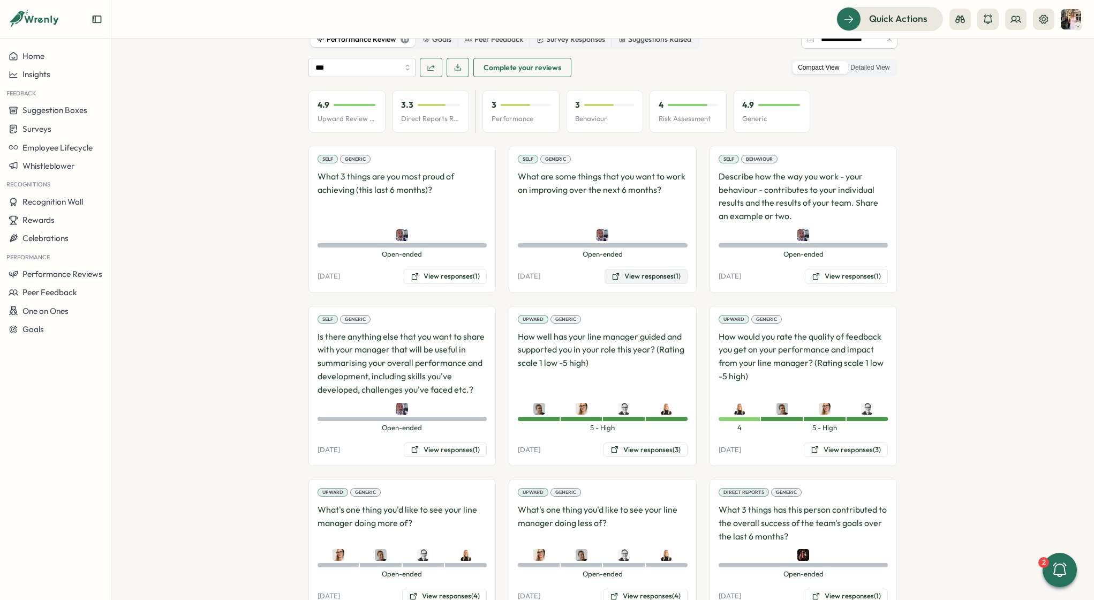
click at [640, 269] on button "View responses (1)" at bounding box center [646, 276] width 83 height 15
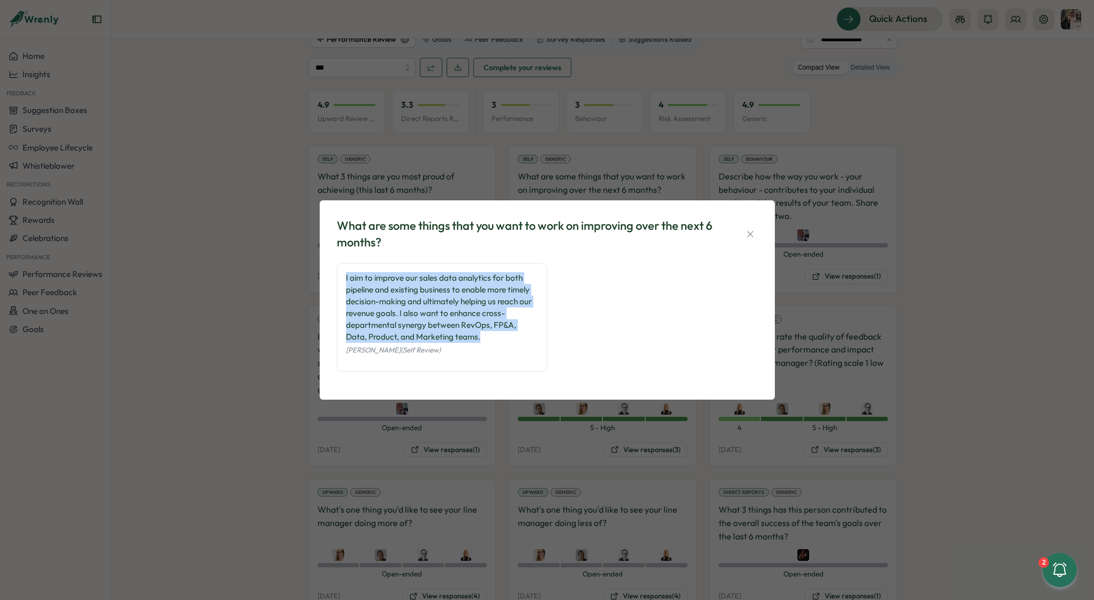
drag, startPoint x: 488, startPoint y: 335, endPoint x: 343, endPoint y: 275, distance: 157.5
click at [343, 275] on div "I aim to improve our sales data analytics for both pipeline and existing busine…" at bounding box center [442, 317] width 210 height 109
click at [793, 277] on div "What are some things that you want to work on improving over the next 6 months?…" at bounding box center [547, 300] width 1094 height 600
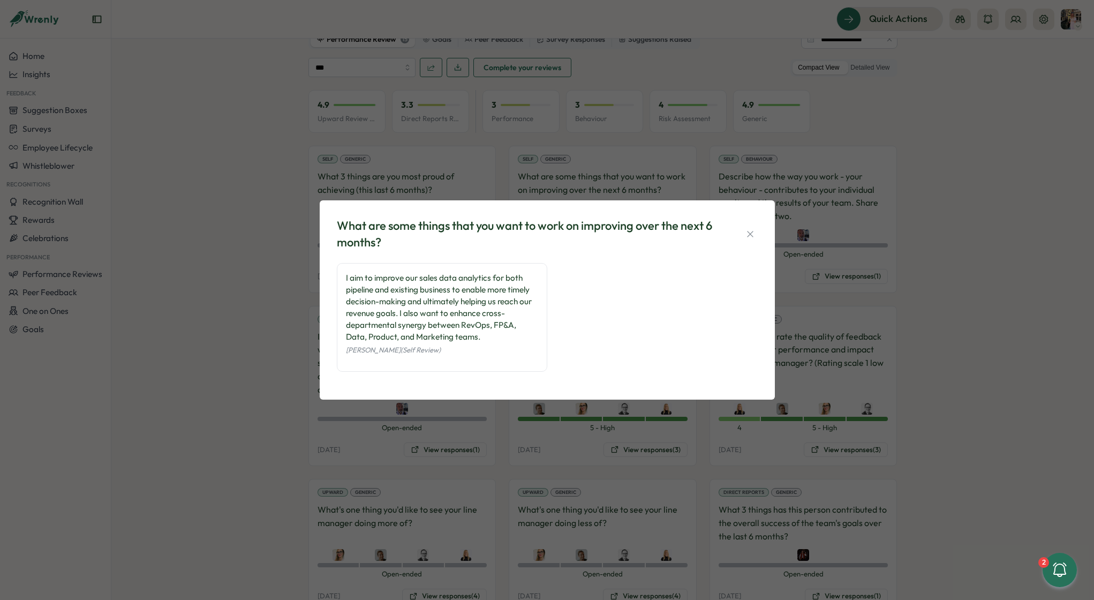
click at [793, 306] on div "Upward Generic How would you rate the quality of feedback you get on your perfo…" at bounding box center [804, 386] width 188 height 161
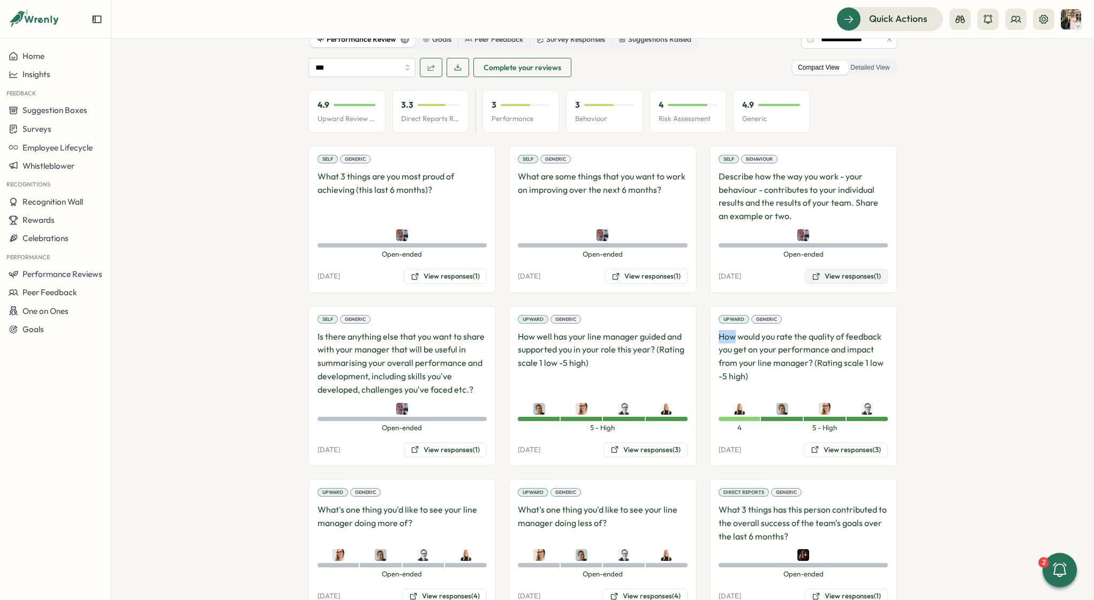
click at [867, 269] on button "View responses (1)" at bounding box center [846, 276] width 83 height 15
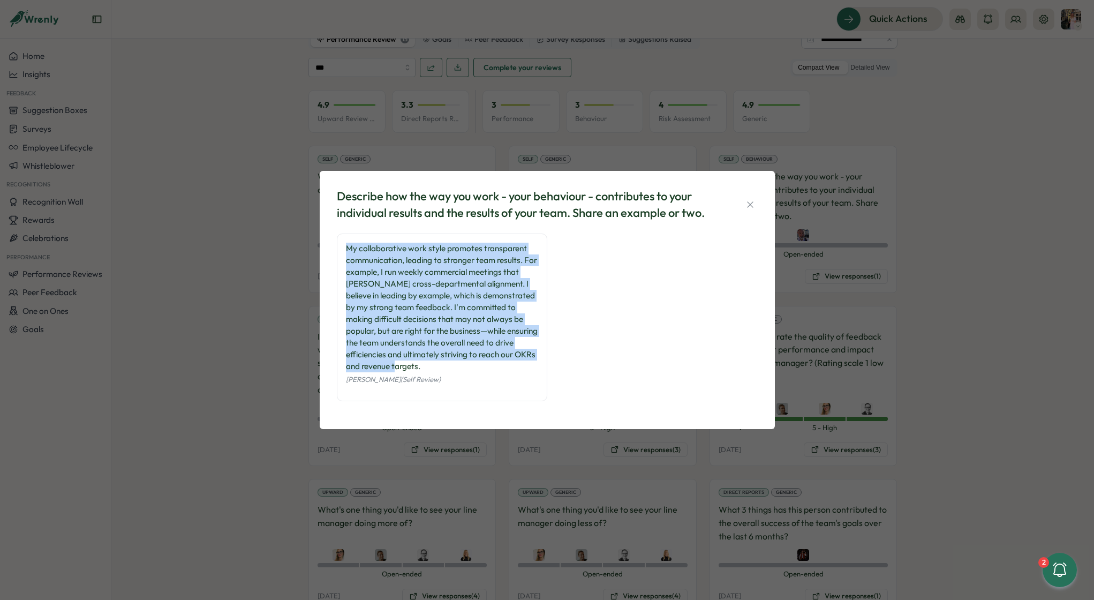
drag, startPoint x: 345, startPoint y: 249, endPoint x: 438, endPoint y: 367, distance: 150.7
click at [438, 367] on div "My collaborative work style promotes transparent communication, leading to stro…" at bounding box center [442, 308] width 192 height 130
click at [808, 257] on div "Describe how the way you work - your behaviour - contributes to your individual…" at bounding box center [547, 300] width 1094 height 600
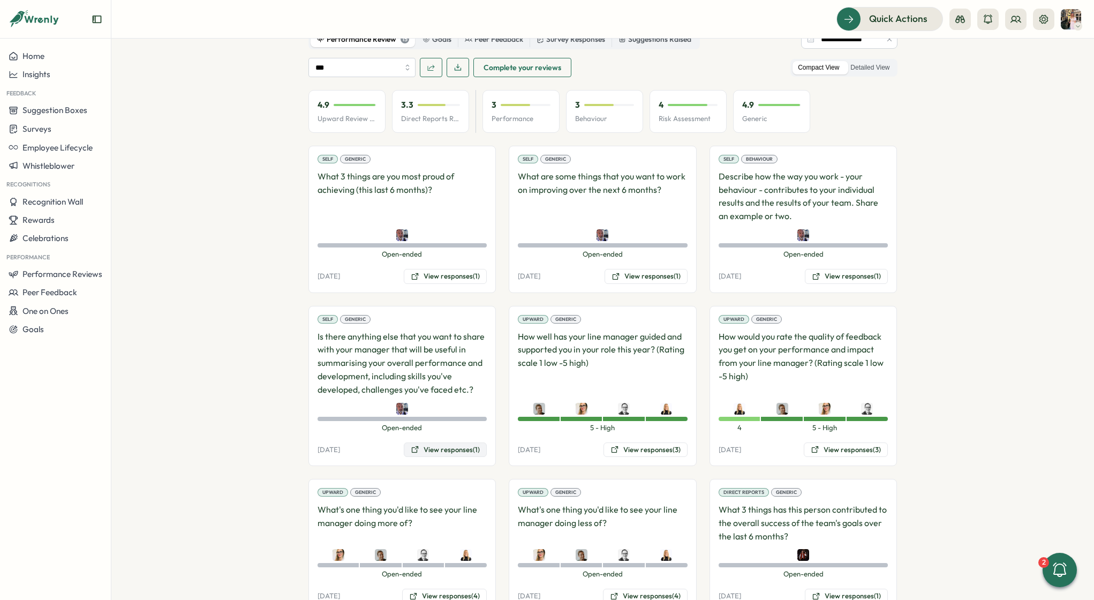
click at [438, 442] on button "View responses (1)" at bounding box center [445, 449] width 83 height 15
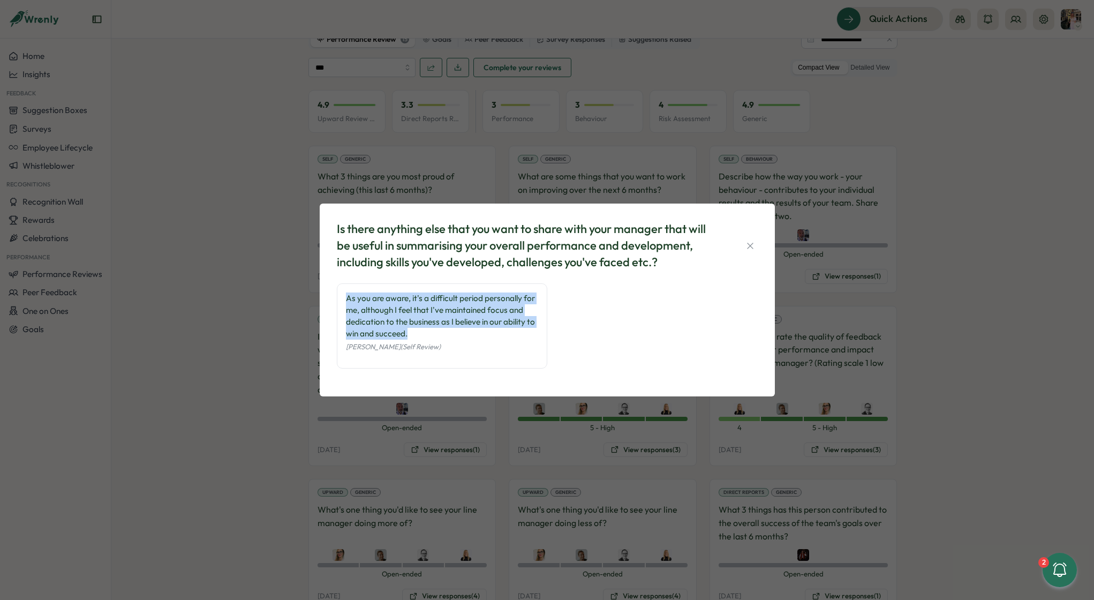
drag, startPoint x: 410, startPoint y: 332, endPoint x: 342, endPoint y: 294, distance: 78.2
click at [342, 294] on div "As you are aware, it's a difficult period personally for me, although I feel th…" at bounding box center [442, 325] width 210 height 85
click at [316, 297] on div "Is there anything else that you want to share with your manager that will be us…" at bounding box center [547, 300] width 1094 height 600
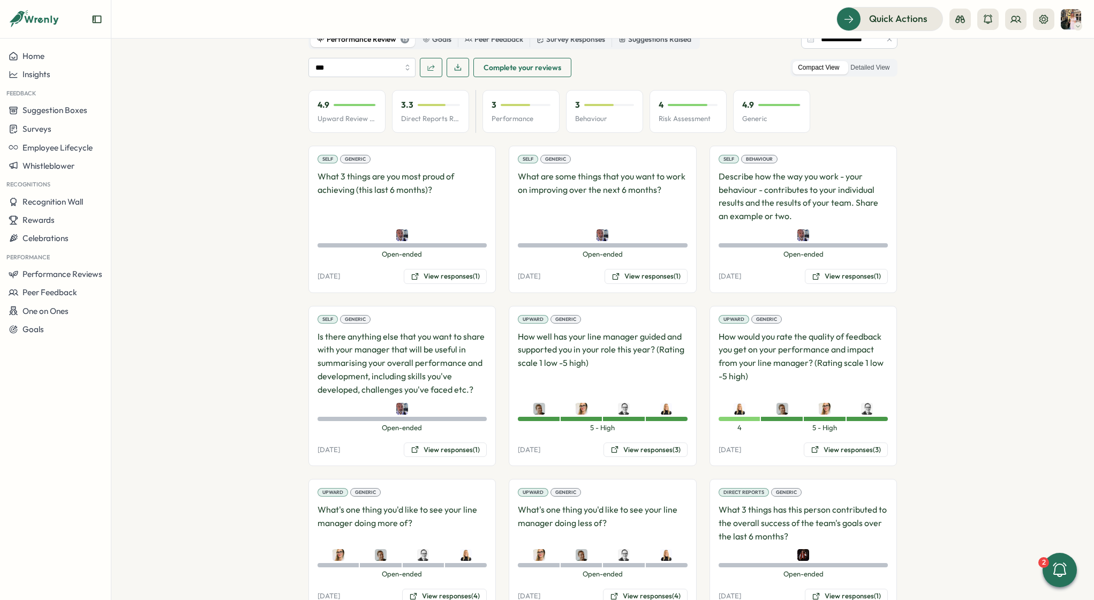
scroll to position [0, 0]
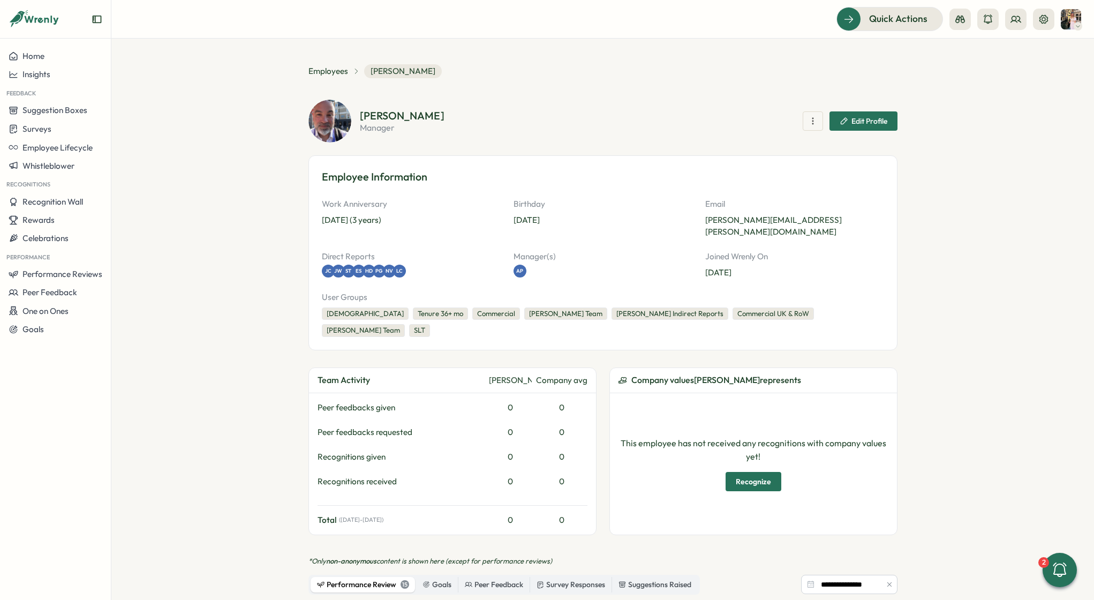
click at [1067, 22] on img at bounding box center [1071, 19] width 20 height 20
click at [1048, 20] on icon at bounding box center [1044, 18] width 9 height 9
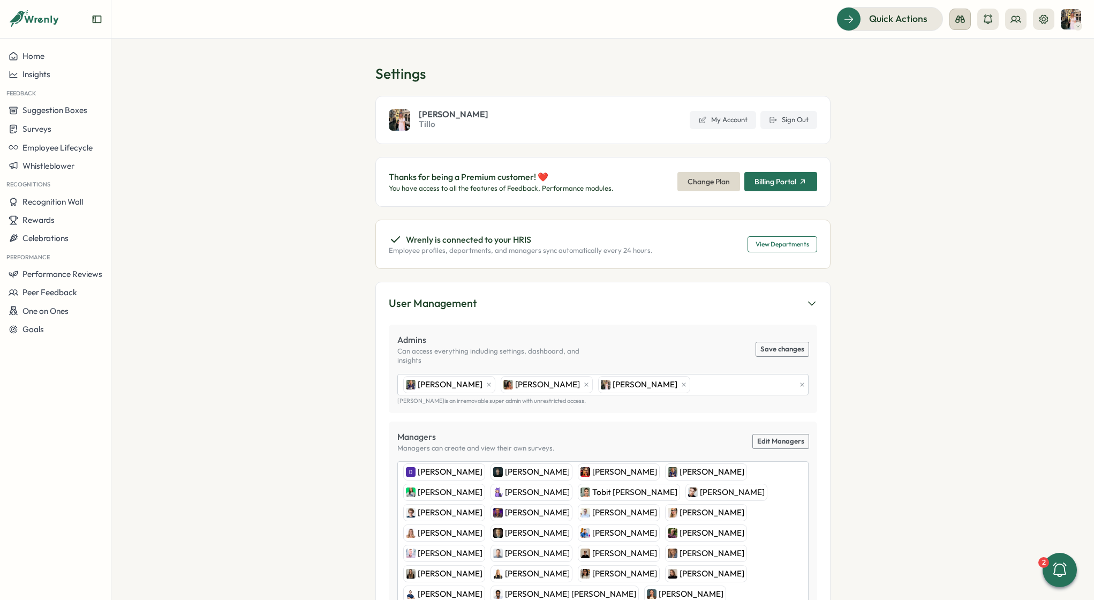
click at [961, 19] on icon at bounding box center [960, 19] width 10 height 7
click at [962, 80] on div "Manager View" at bounding box center [960, 76] width 73 height 12
click at [1070, 16] on img at bounding box center [1071, 19] width 20 height 20
click at [1018, 18] on icon at bounding box center [1016, 19] width 11 height 11
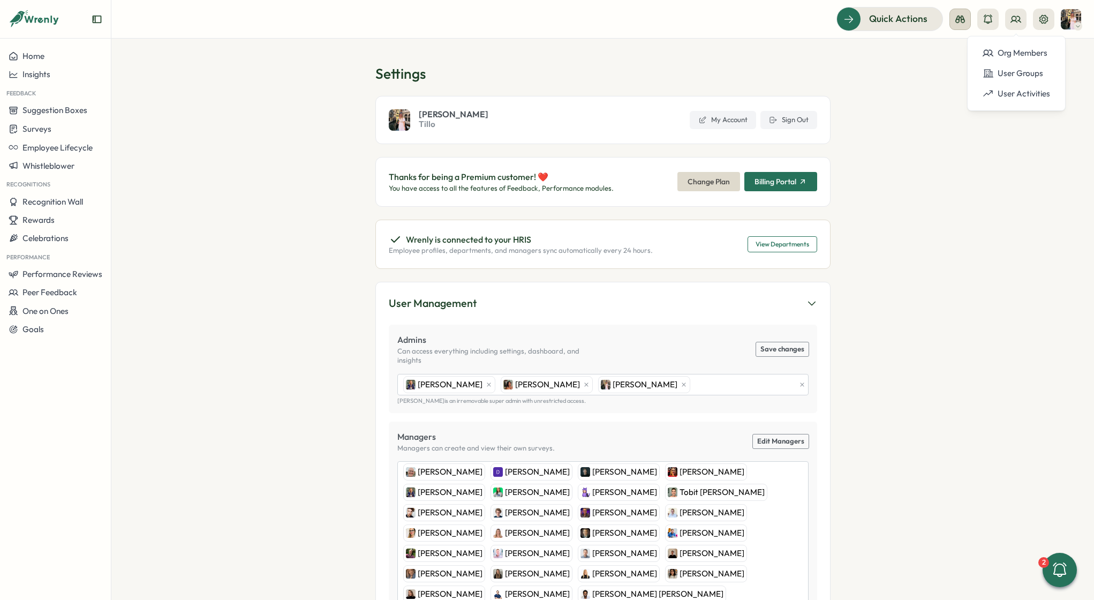
click at [958, 21] on icon at bounding box center [960, 19] width 11 height 11
click at [964, 78] on div "Manager View" at bounding box center [960, 76] width 73 height 12
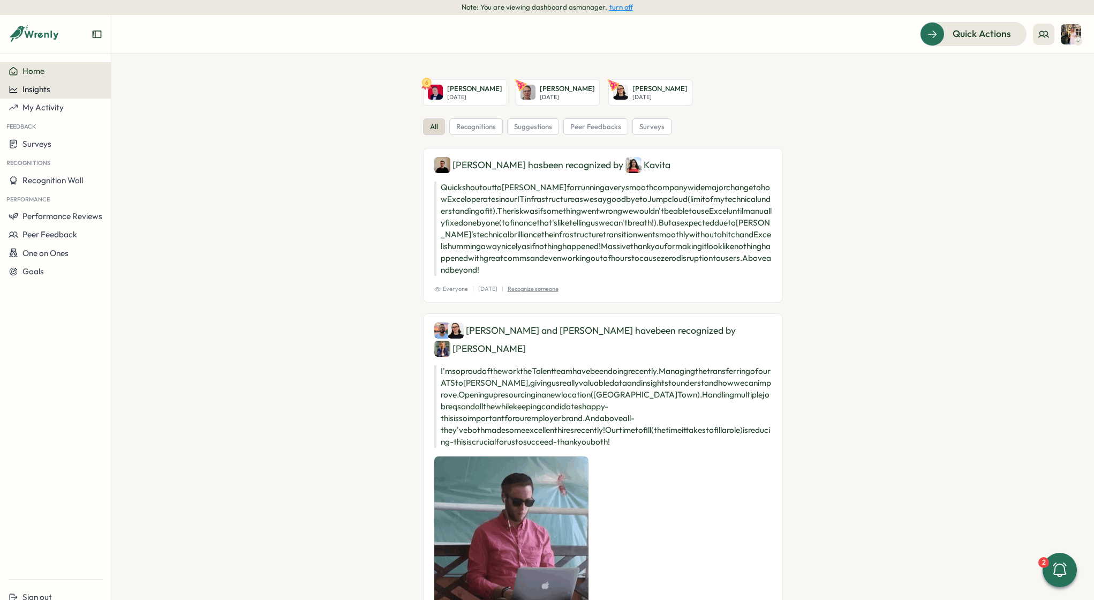
click at [48, 95] on button "Insights" at bounding box center [55, 89] width 111 height 18
click at [130, 106] on div "Performance Review" at bounding box center [152, 110] width 76 height 12
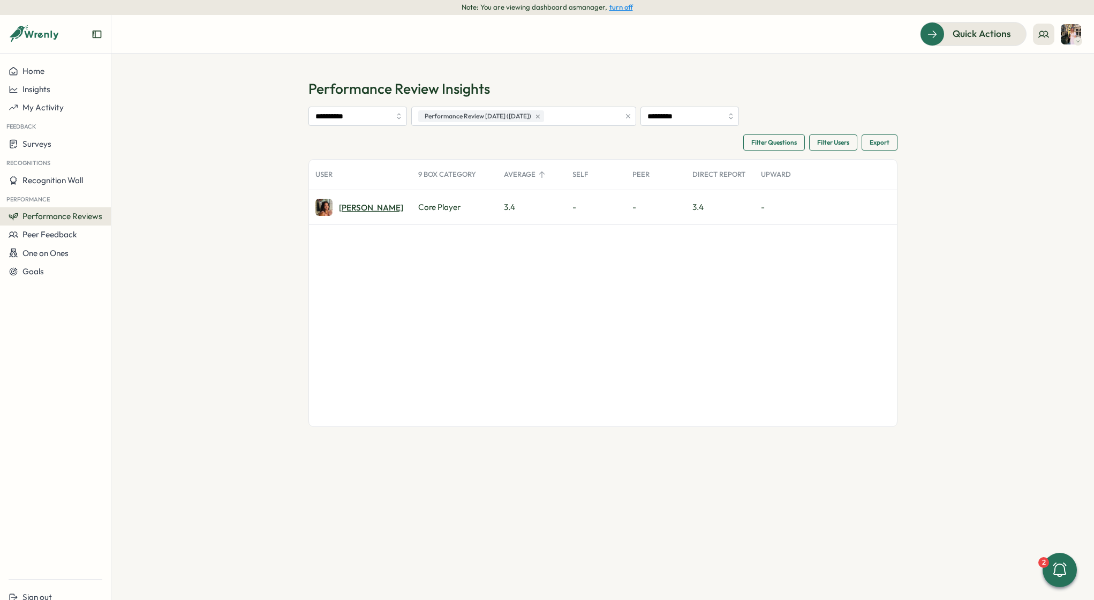
click at [353, 205] on div "Viveca R." at bounding box center [371, 208] width 64 height 8
click at [66, 73] on div "Home" at bounding box center [56, 71] width 94 height 10
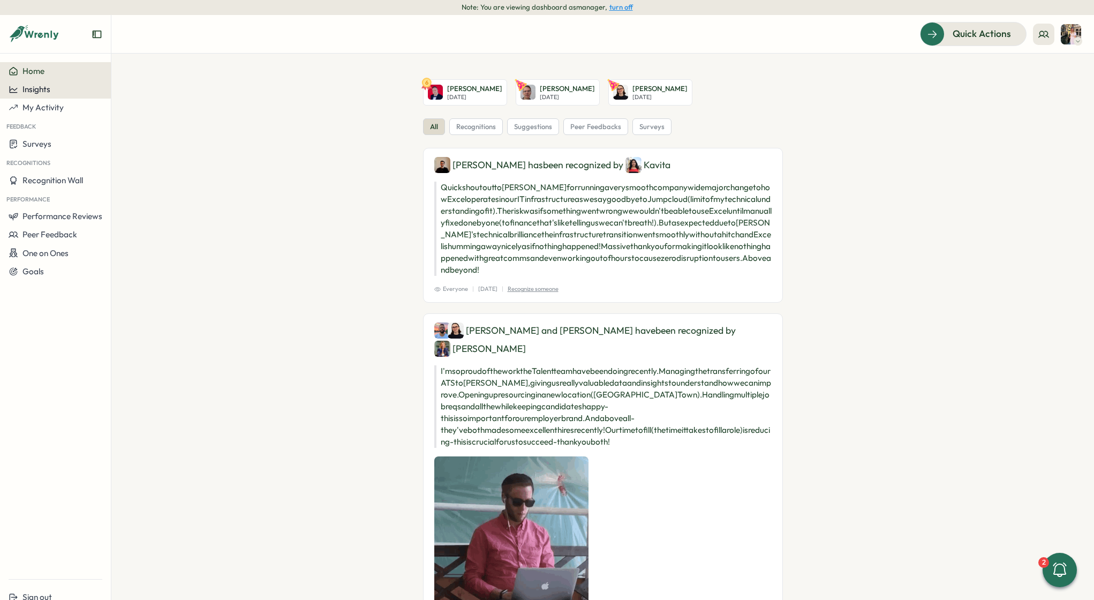
click at [42, 92] on span "Insights" at bounding box center [36, 89] width 28 height 10
click at [131, 104] on div "Performance Review" at bounding box center [152, 110] width 76 height 12
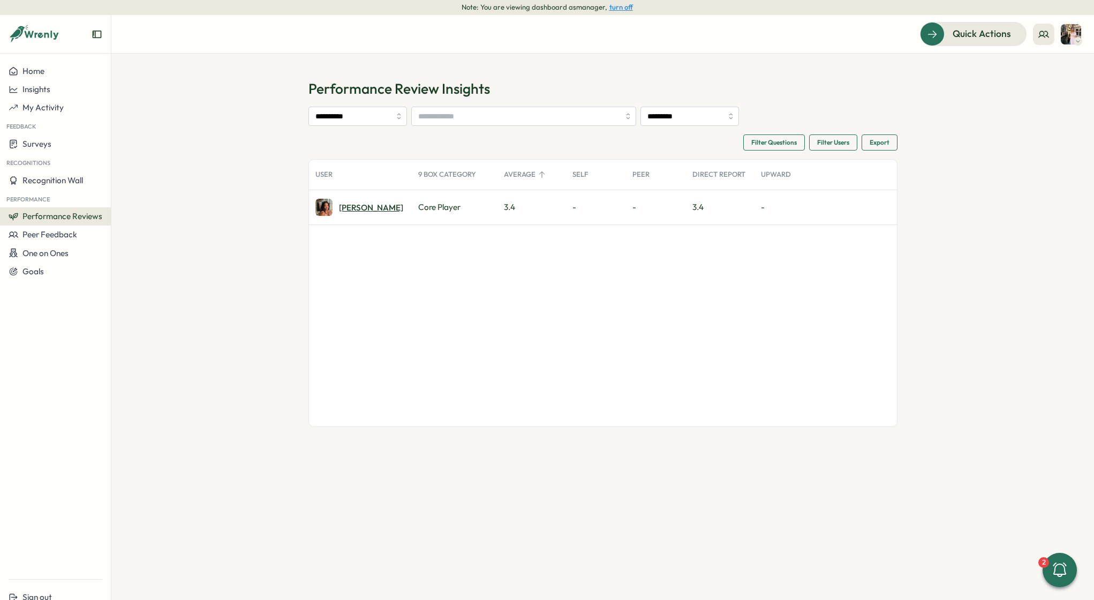
click at [359, 205] on div "Viveca R." at bounding box center [371, 208] width 64 height 8
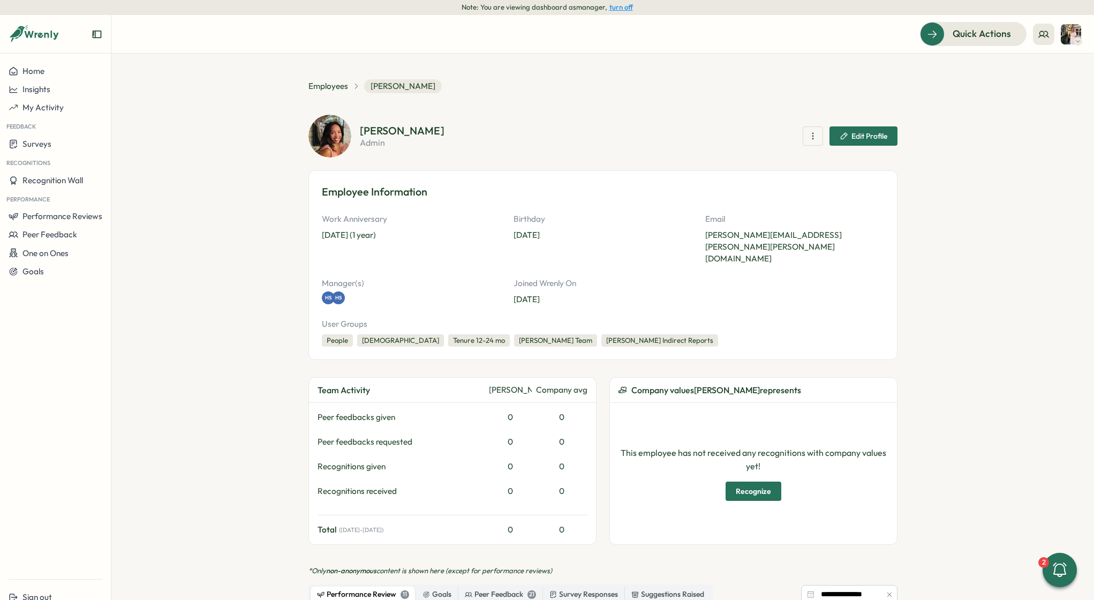
click at [622, 6] on button "turn off" at bounding box center [621, 7] width 24 height 8
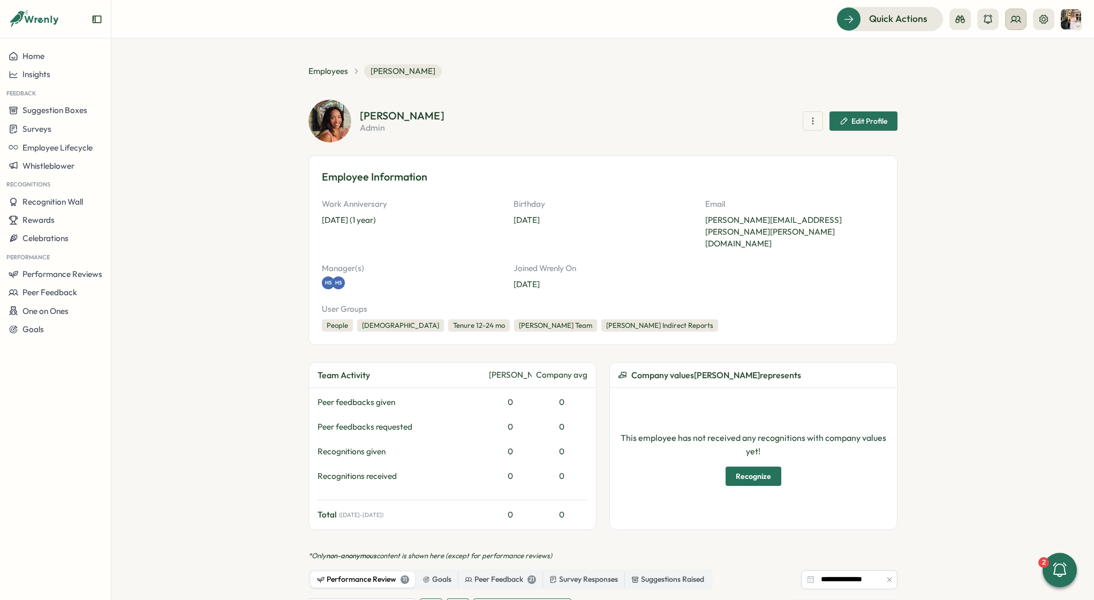
click at [1021, 19] on button at bounding box center [1015, 19] width 21 height 21
click at [1009, 55] on div "Org Members" at bounding box center [1016, 53] width 67 height 12
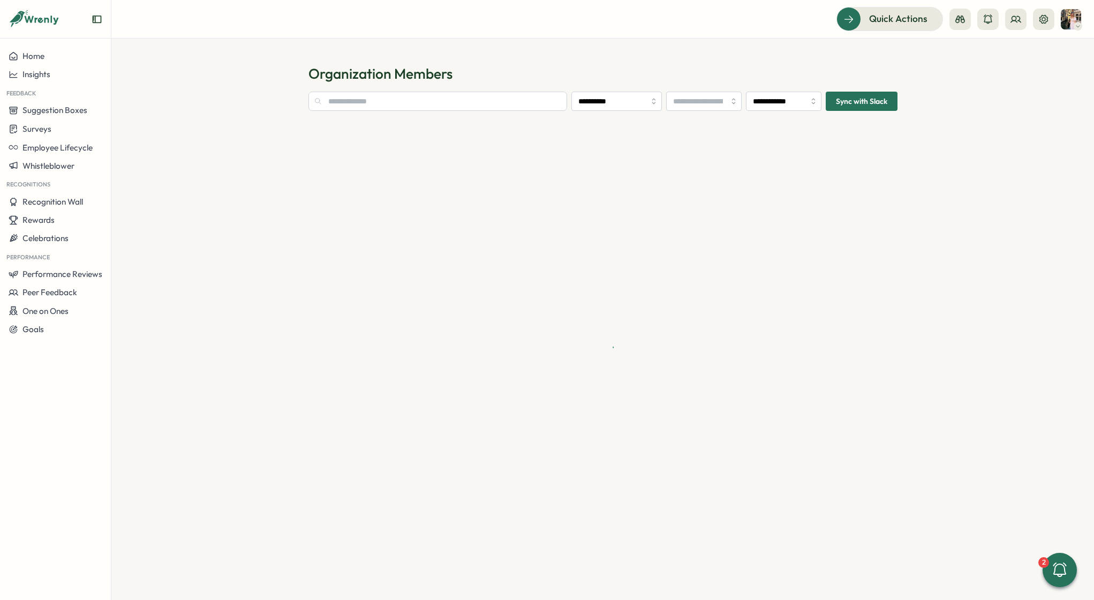
type input "**********"
click at [387, 104] on input "text" at bounding box center [415, 101] width 214 height 19
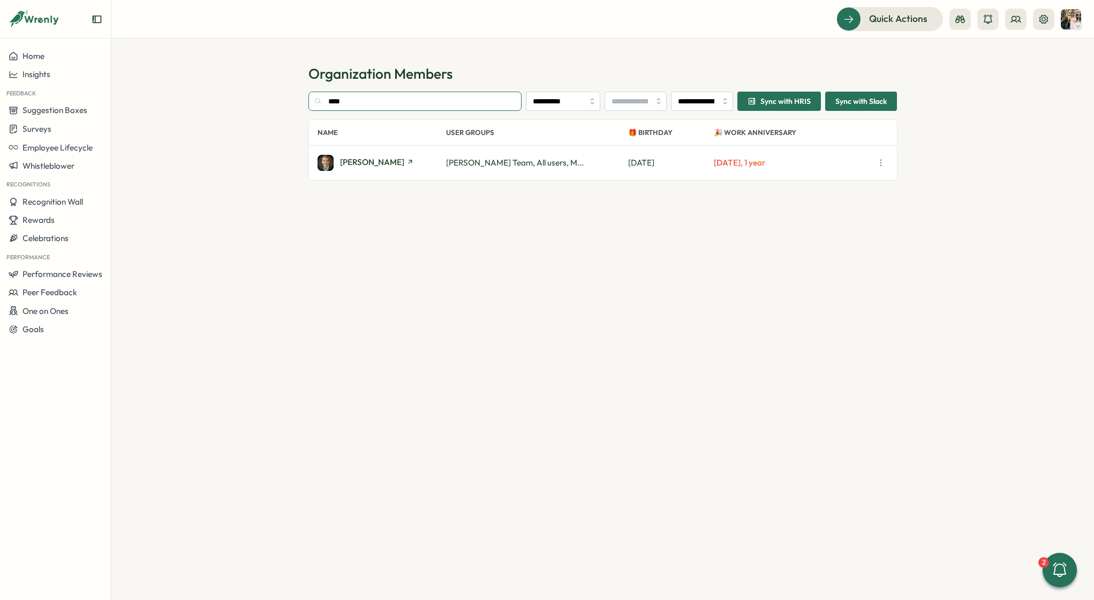
type input "****"
click at [353, 155] on div "[PERSON_NAME]" at bounding box center [382, 163] width 129 height 16
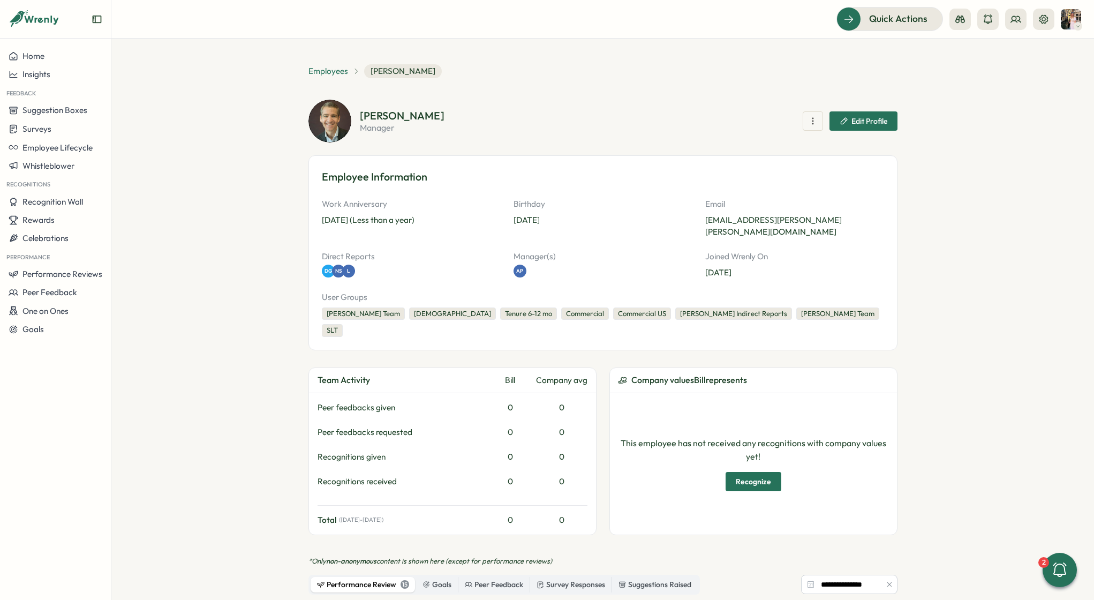
click at [312, 69] on span "Employees" at bounding box center [328, 71] width 40 height 12
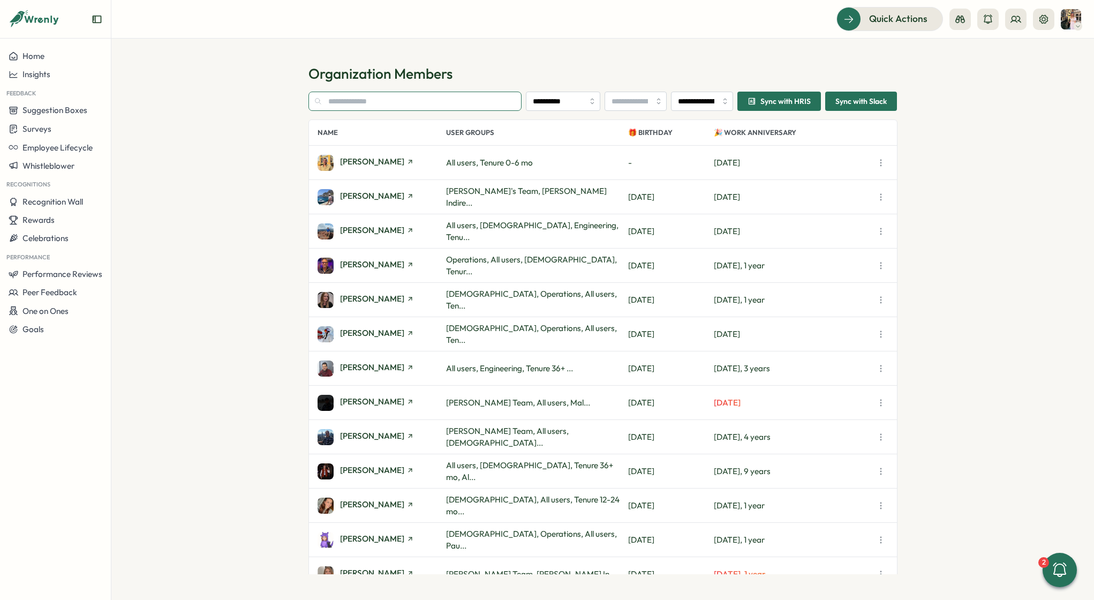
click at [359, 105] on input "text" at bounding box center [415, 101] width 214 height 19
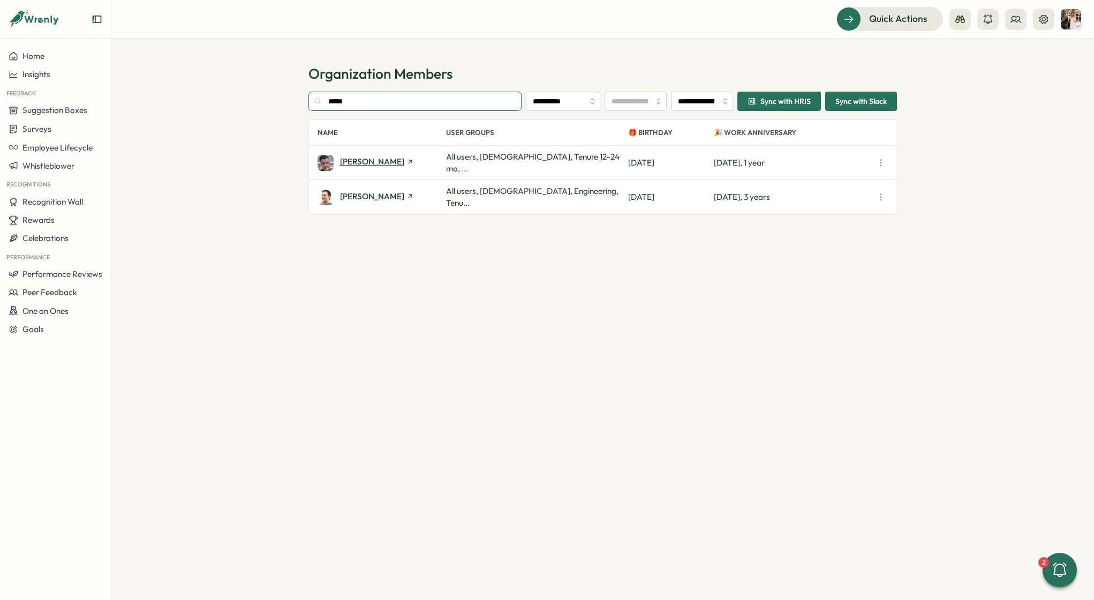
type input "*****"
click at [364, 159] on span "[PERSON_NAME]" at bounding box center [372, 161] width 64 height 8
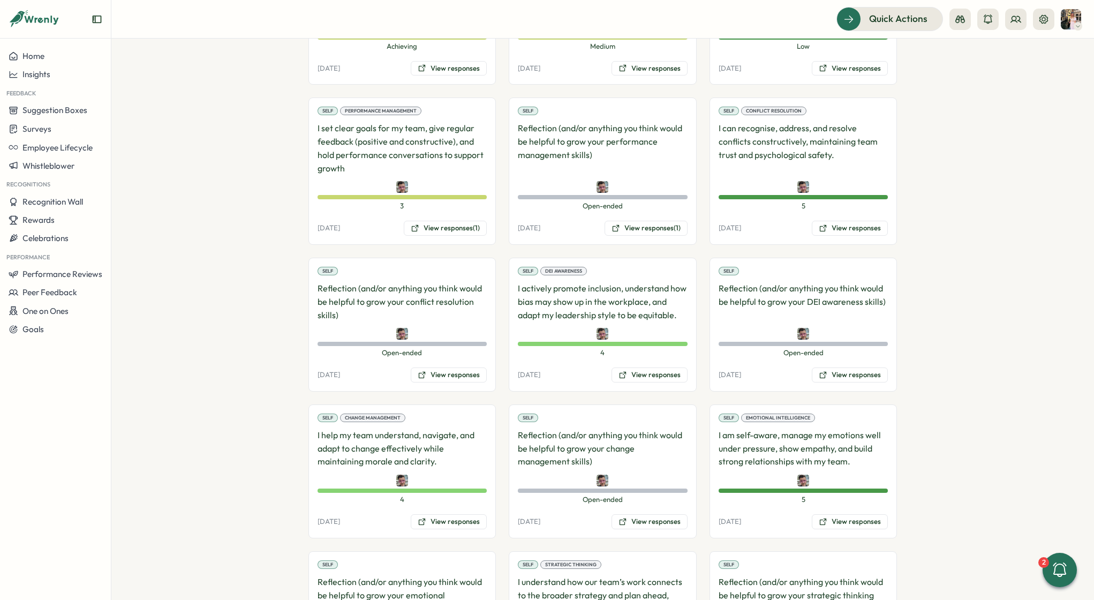
scroll to position [1523, 0]
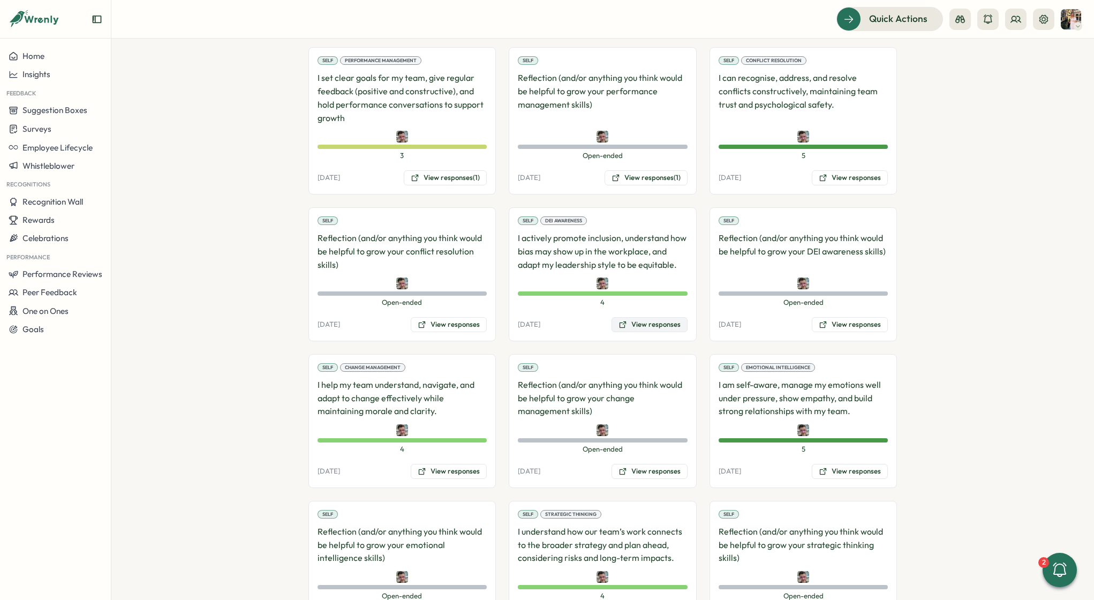
click at [645, 317] on button "View responses" at bounding box center [650, 324] width 76 height 15
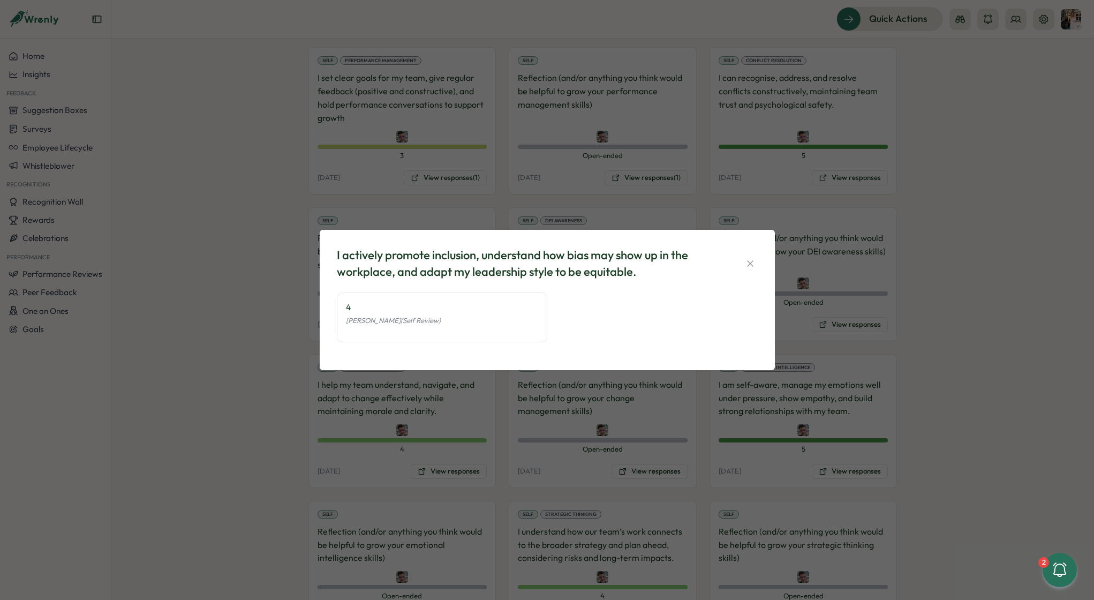
click at [526, 404] on div "I actively promote inclusion, understand how bias may show up in the workplace,…" at bounding box center [547, 300] width 1094 height 600
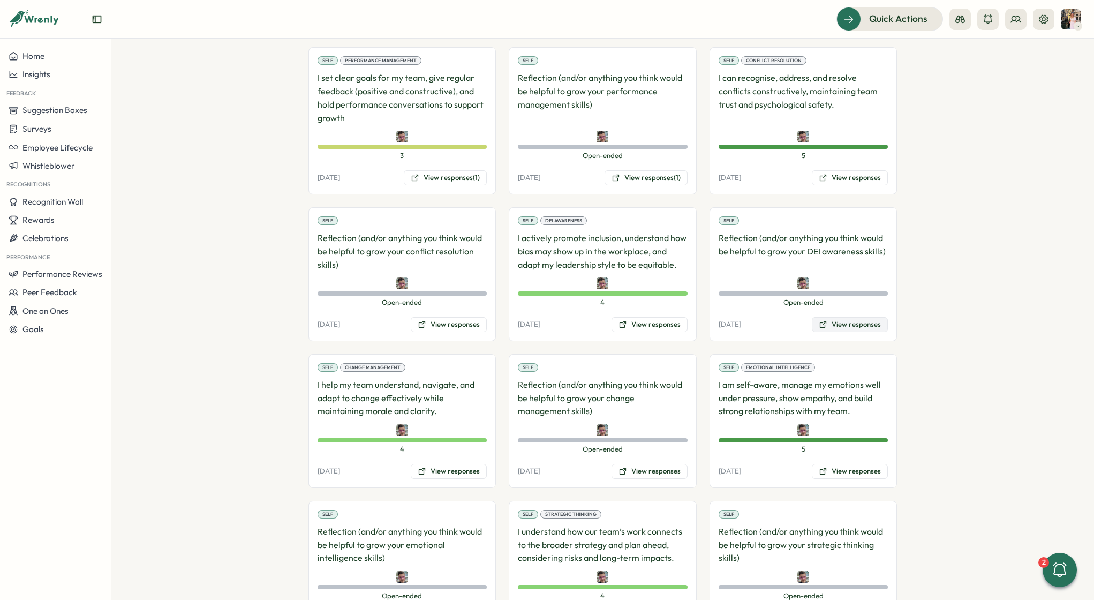
click at [829, 317] on button "View responses" at bounding box center [850, 324] width 76 height 15
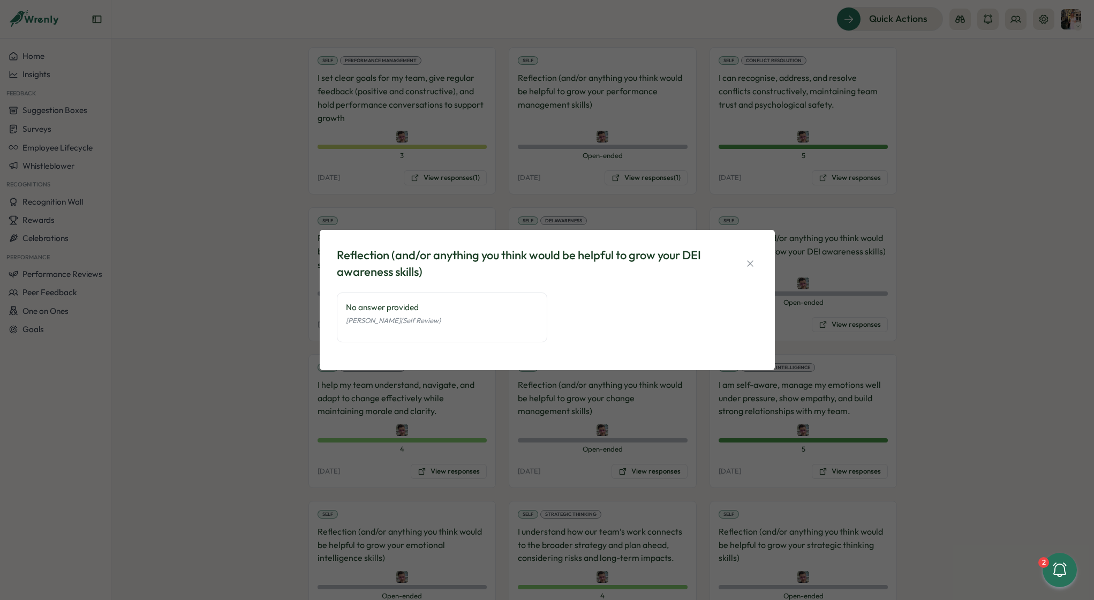
click at [898, 298] on div "Reflection (and/or anything you think would be helpful to grow your DEI awarene…" at bounding box center [547, 300] width 1094 height 600
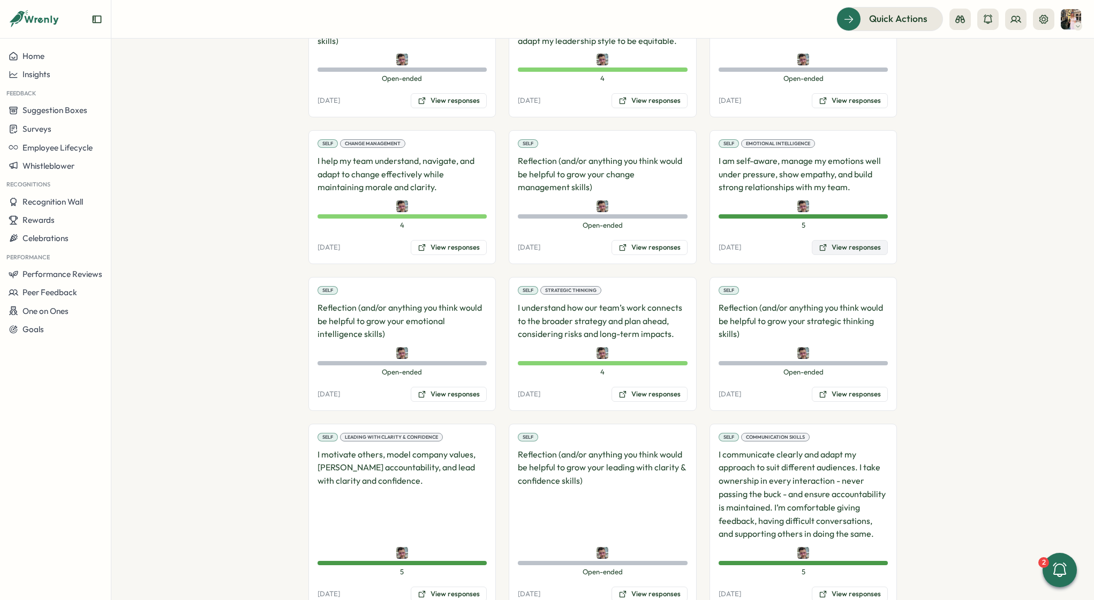
scroll to position [1741, 0]
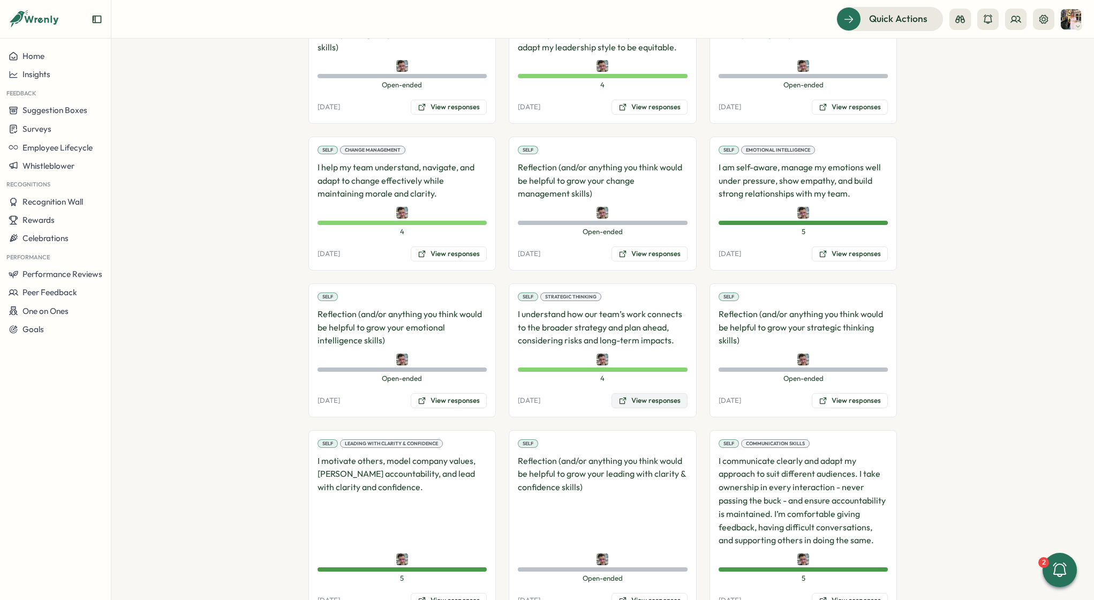
click at [649, 393] on button "View responses" at bounding box center [650, 400] width 76 height 15
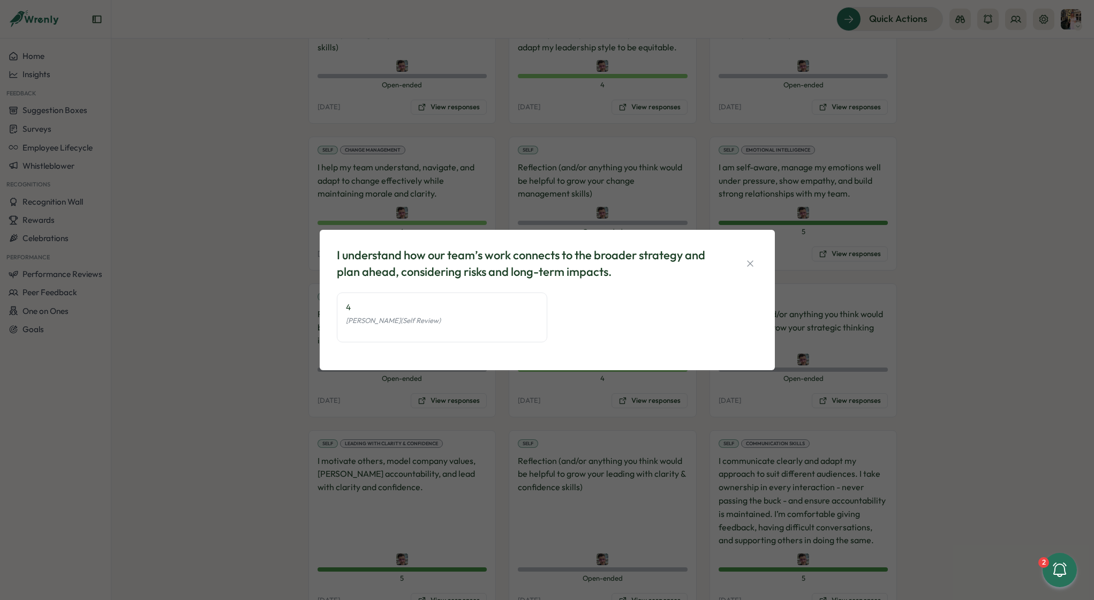
click at [608, 410] on div "I understand how our team’s work connects to the broader strategy and plan ahea…" at bounding box center [547, 300] width 1094 height 600
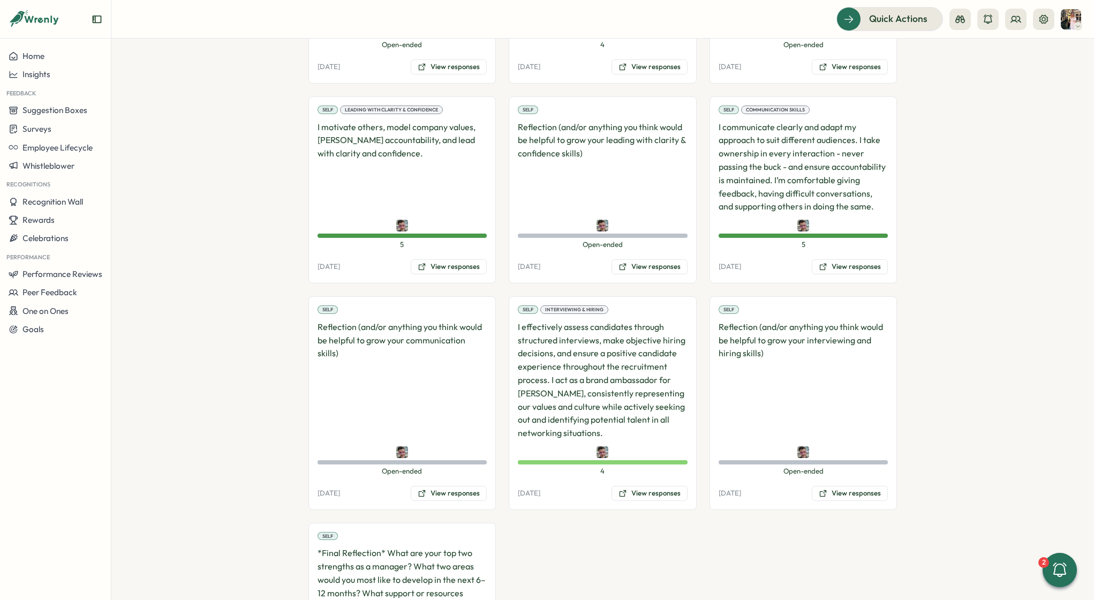
scroll to position [2159, 0]
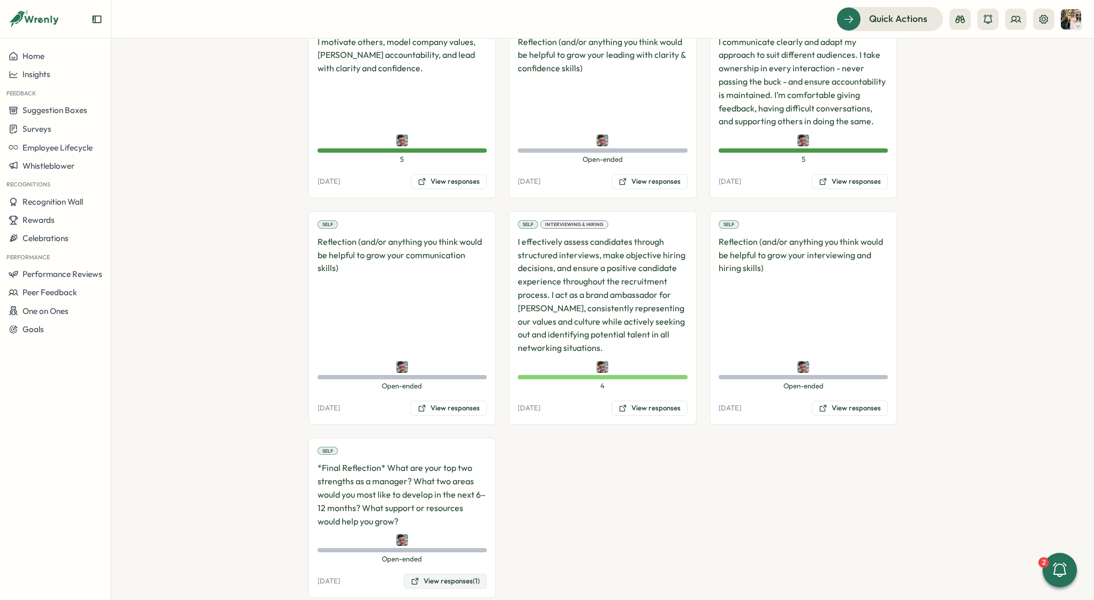
click at [451, 574] on button "View responses (1)" at bounding box center [445, 581] width 83 height 15
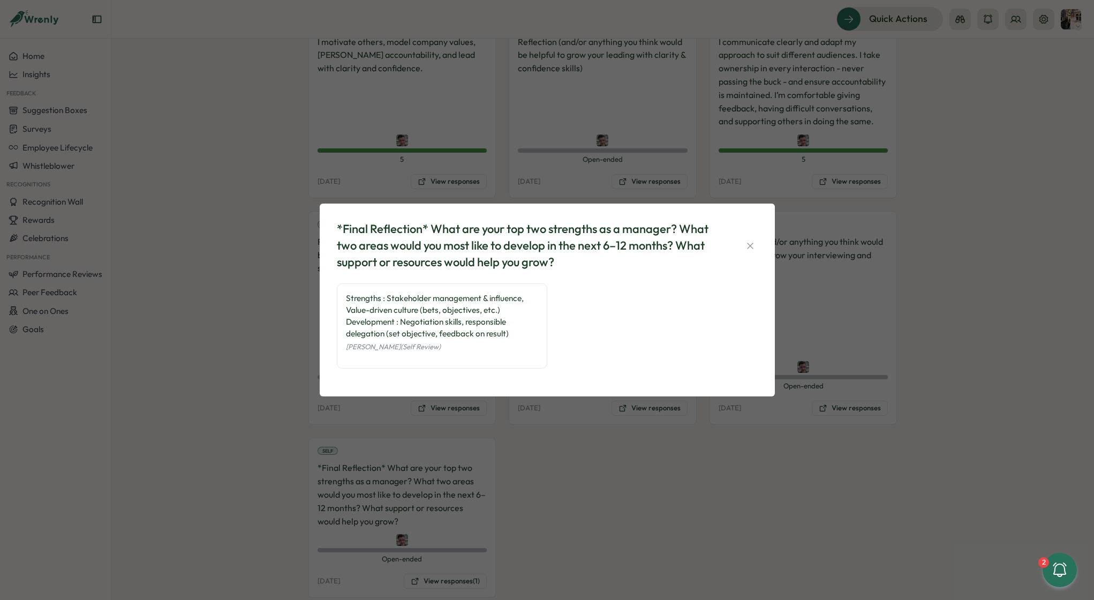
click at [550, 417] on div "*Final Reflection* What are your top two strengths as a manager? What two areas…" at bounding box center [547, 300] width 1094 height 600
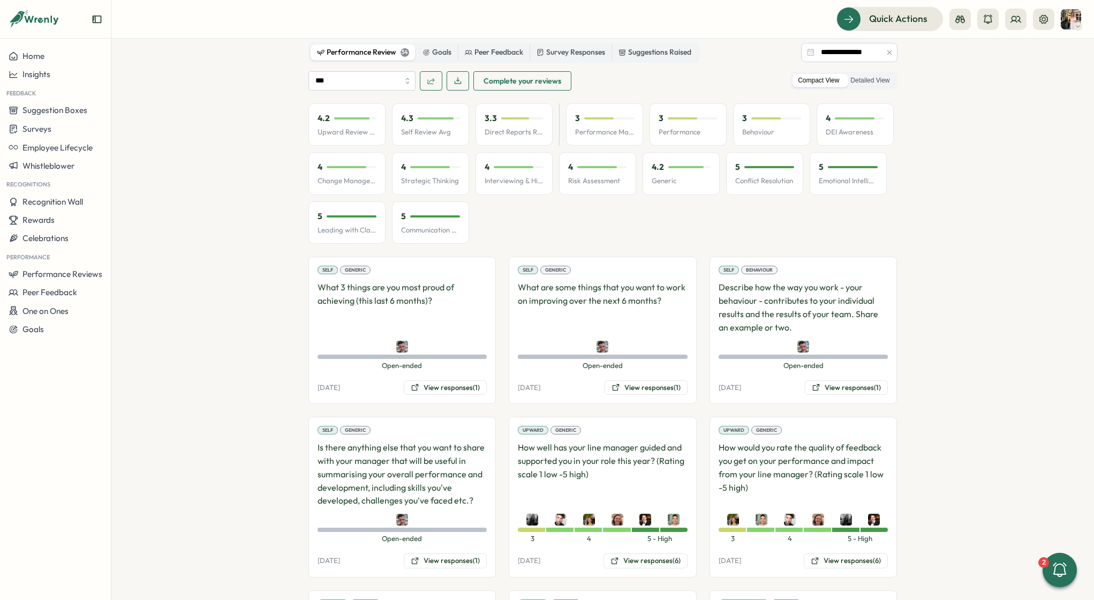
scroll to position [486, 0]
